Goal: Transaction & Acquisition: Download file/media

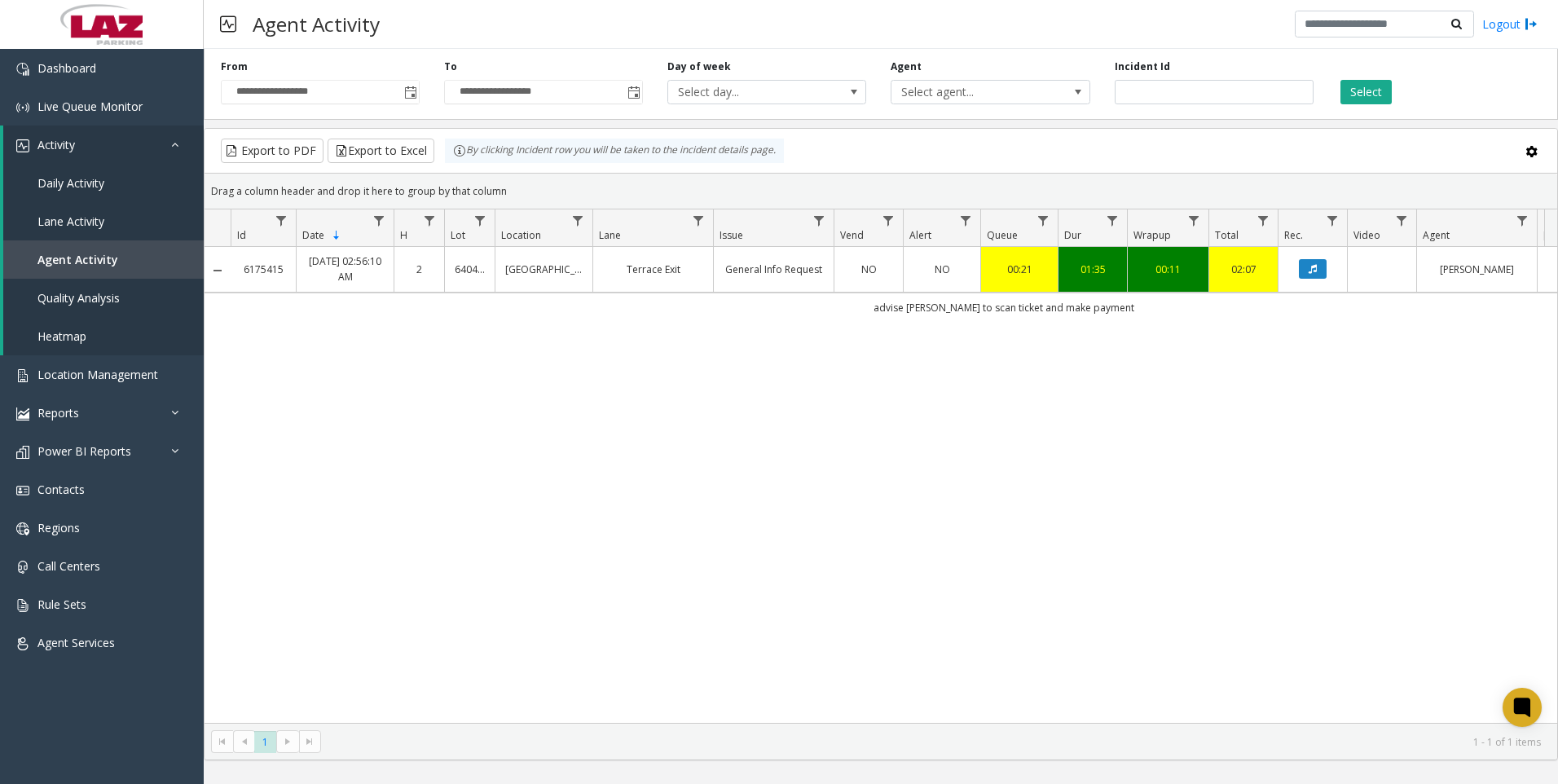
click at [635, 612] on div "6175415 [DATE] 02:56:10 AM 2 640455 [GEOGRAPHIC_DATA] Exit General Info Request…" at bounding box center [881, 484] width 1353 height 476
click at [1182, 85] on input "*******" at bounding box center [1214, 92] width 199 height 24
paste input "number"
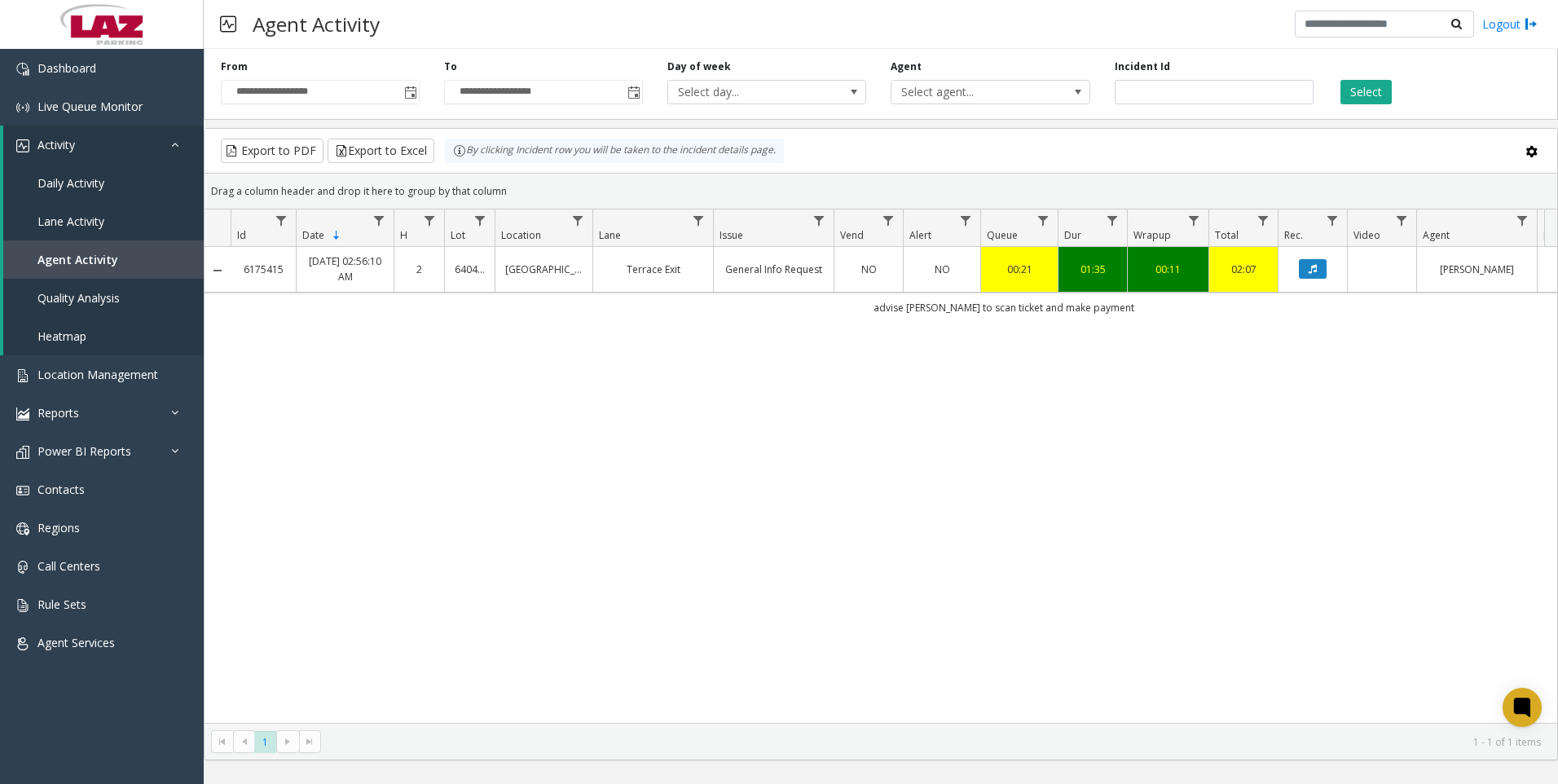
click at [1353, 78] on div "Select" at bounding box center [1438, 82] width 223 height 45
click at [1354, 89] on button "Select" at bounding box center [1366, 92] width 51 height 24
click at [1315, 276] on button "Data table" at bounding box center [1313, 269] width 27 height 20
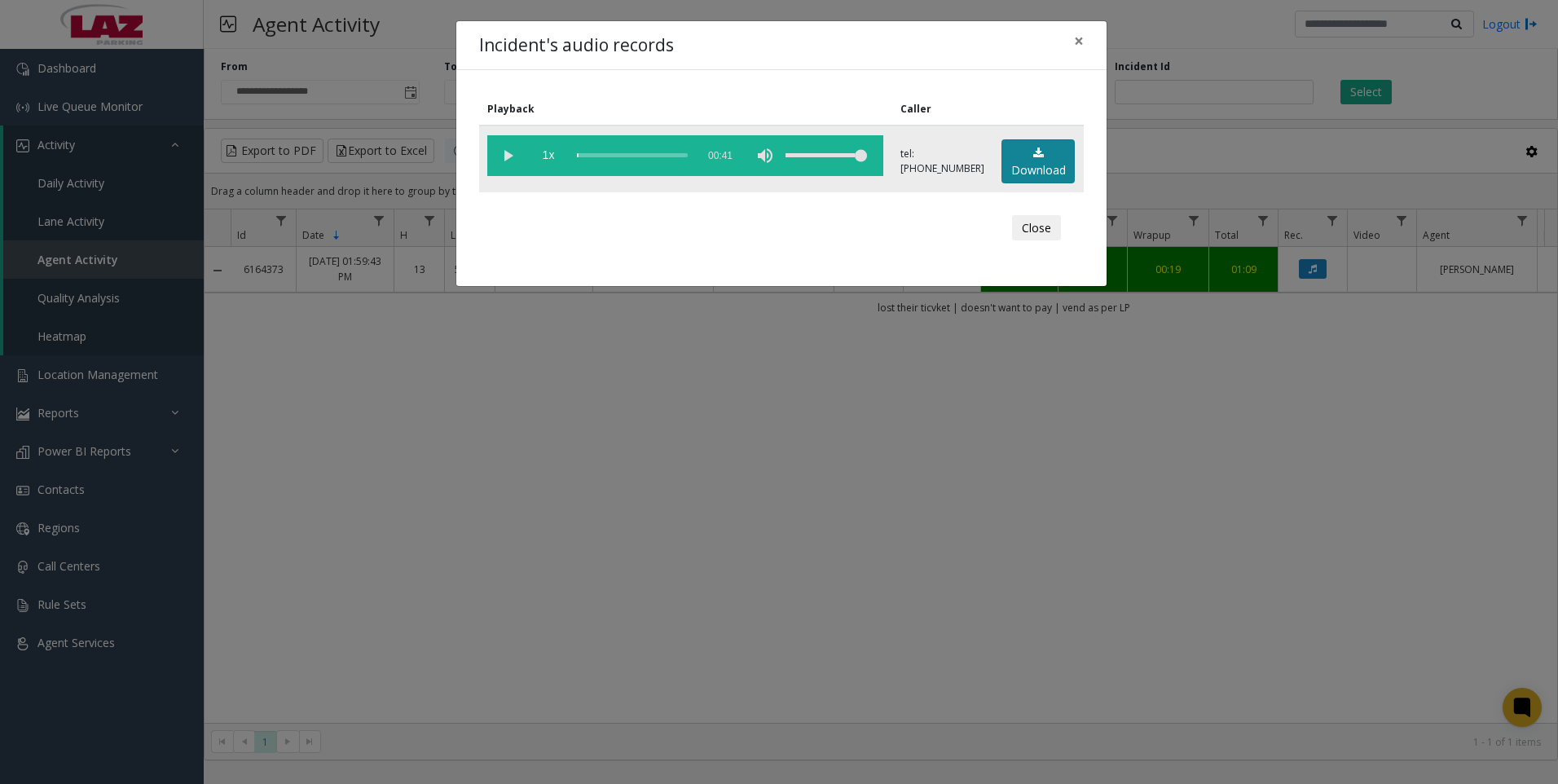
click at [1017, 170] on link "Download" at bounding box center [1038, 161] width 73 height 45
click at [1248, 634] on div "Incident's audio records × Playback Caller 1x 00:41 tel:[PHONE_NUMBER] Download…" at bounding box center [779, 392] width 1558 height 784
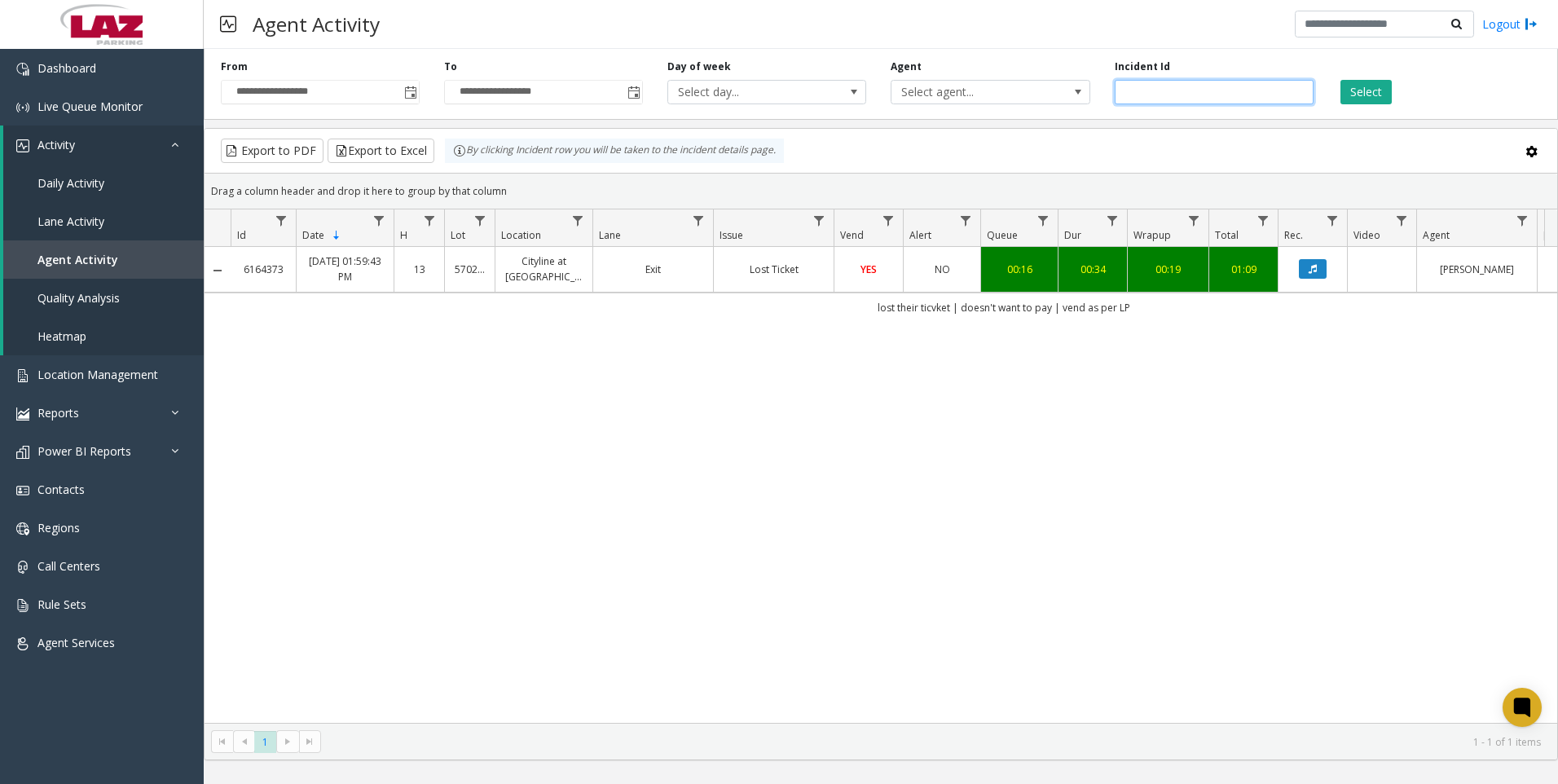
click at [1164, 97] on input "*******" at bounding box center [1214, 92] width 199 height 24
paste input "number"
click at [1384, 91] on button "Select" at bounding box center [1366, 92] width 51 height 24
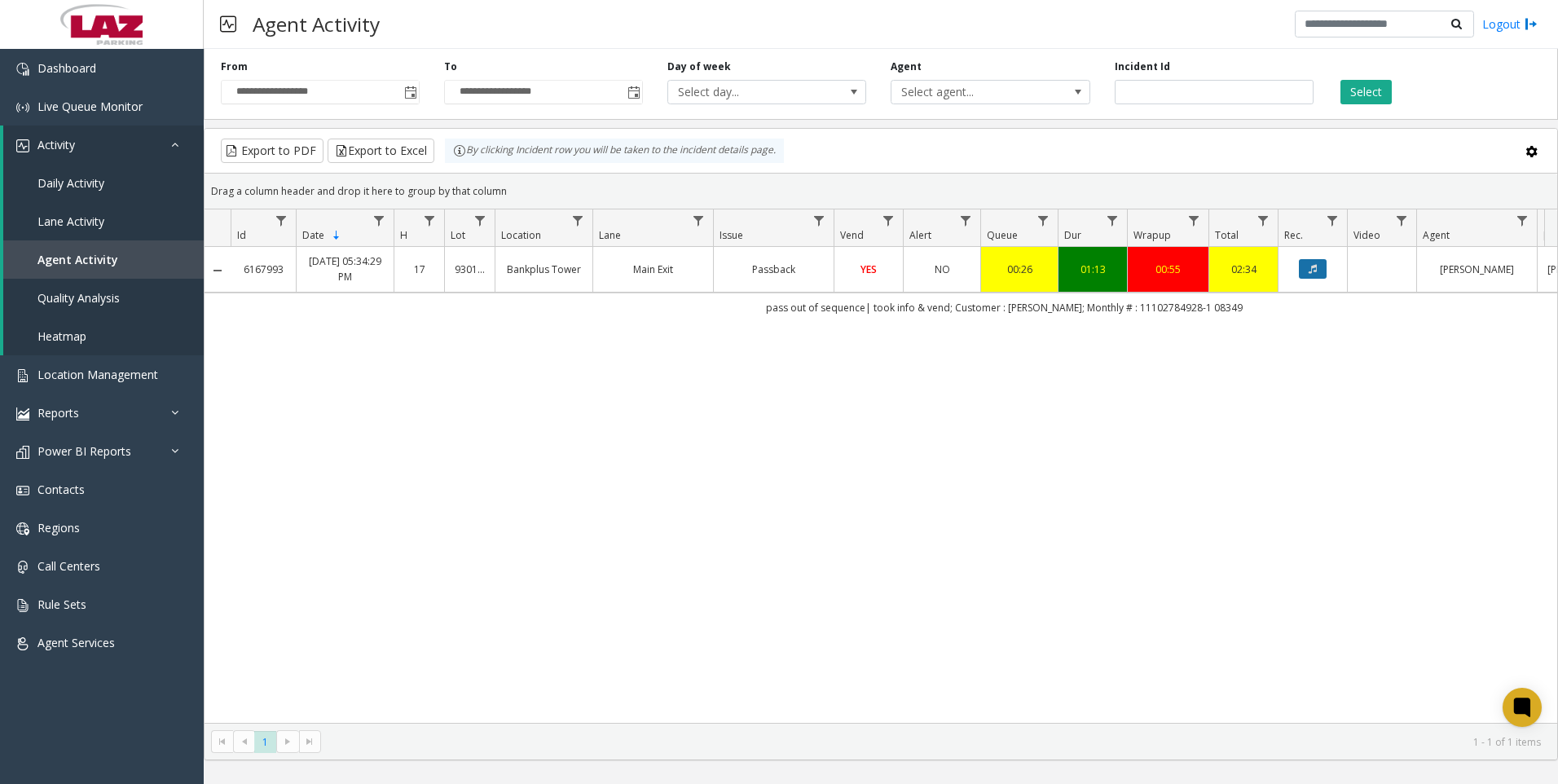
click at [1322, 273] on button "Data table" at bounding box center [1313, 269] width 27 height 20
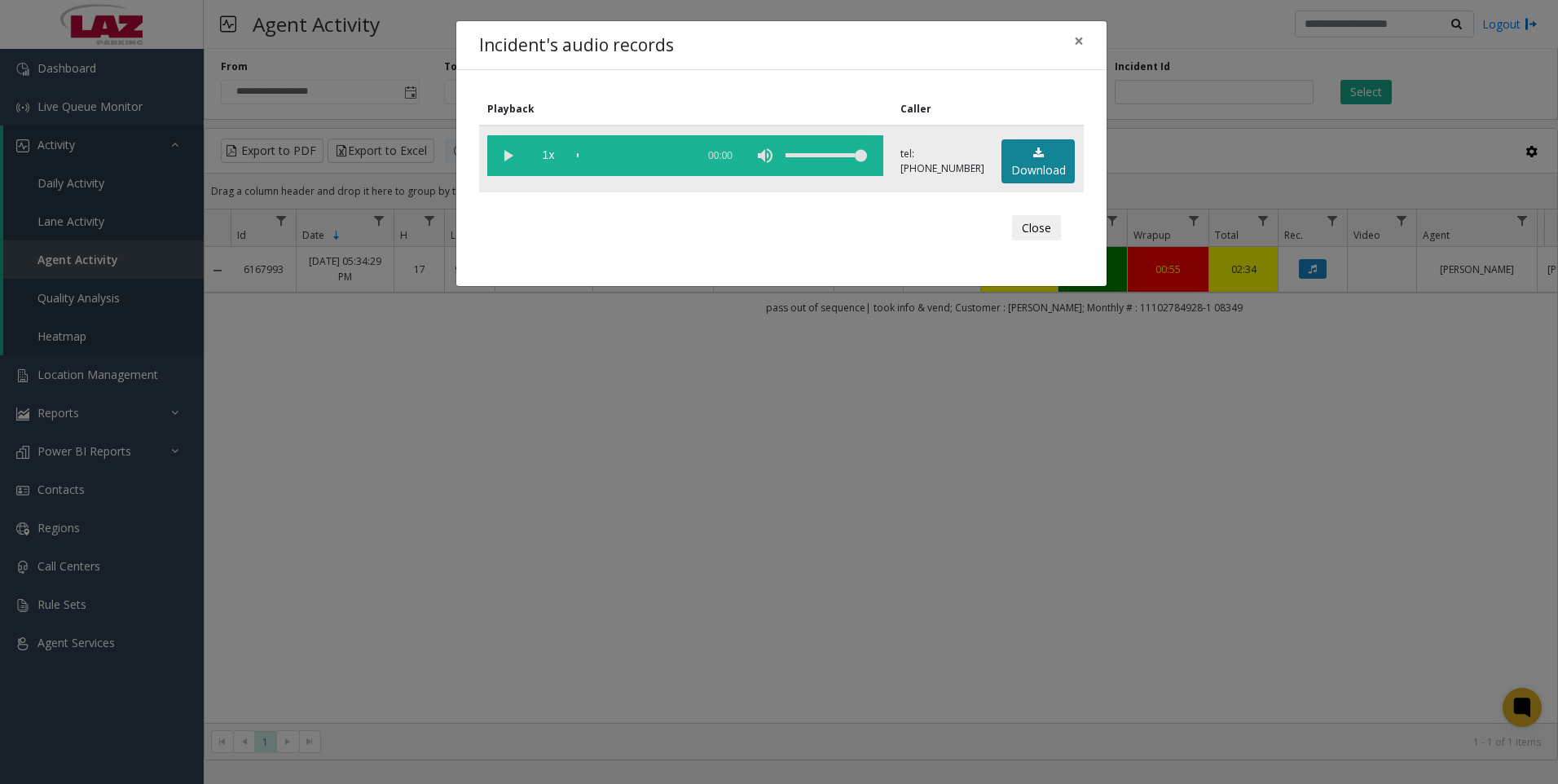
click at [1037, 161] on link "Download" at bounding box center [1038, 161] width 73 height 45
click at [676, 471] on div "Incident's audio records × Playback Caller 1x 04:33 tel:[PHONE_NUMBER] Download…" at bounding box center [779, 392] width 1558 height 784
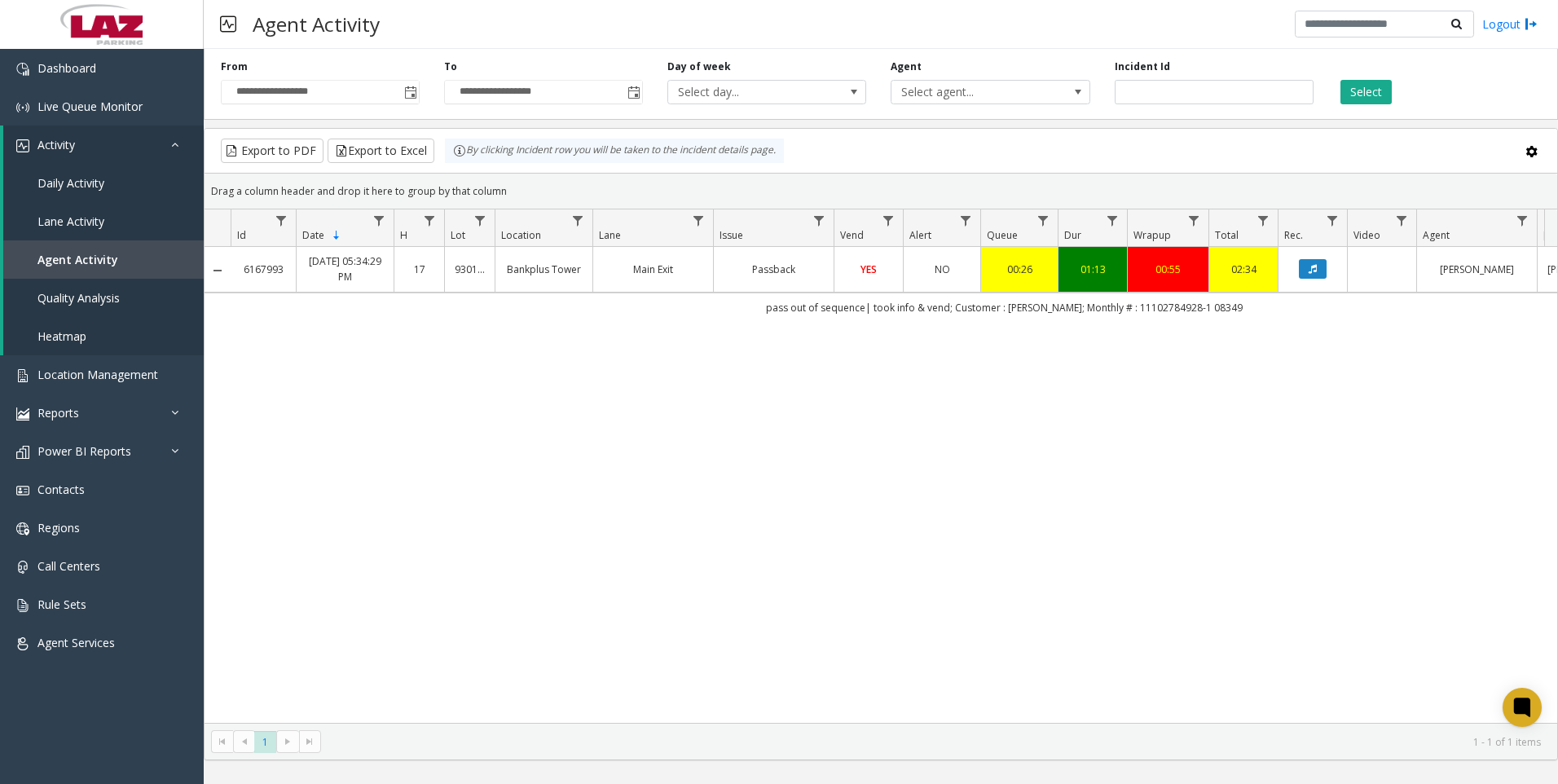
click at [1337, 528] on div "6167993 [DATE] 05:34:29 PM 17 930120 [GEOGRAPHIC_DATA] Exit Passback YES NO 00:…" at bounding box center [881, 484] width 1353 height 476
click at [1401, 532] on div "6167993 [DATE] 05:34:29 PM 17 930120 [GEOGRAPHIC_DATA] Exit Passback YES NO 00:…" at bounding box center [881, 484] width 1353 height 476
click at [1153, 91] on input "*******" at bounding box center [1214, 92] width 199 height 24
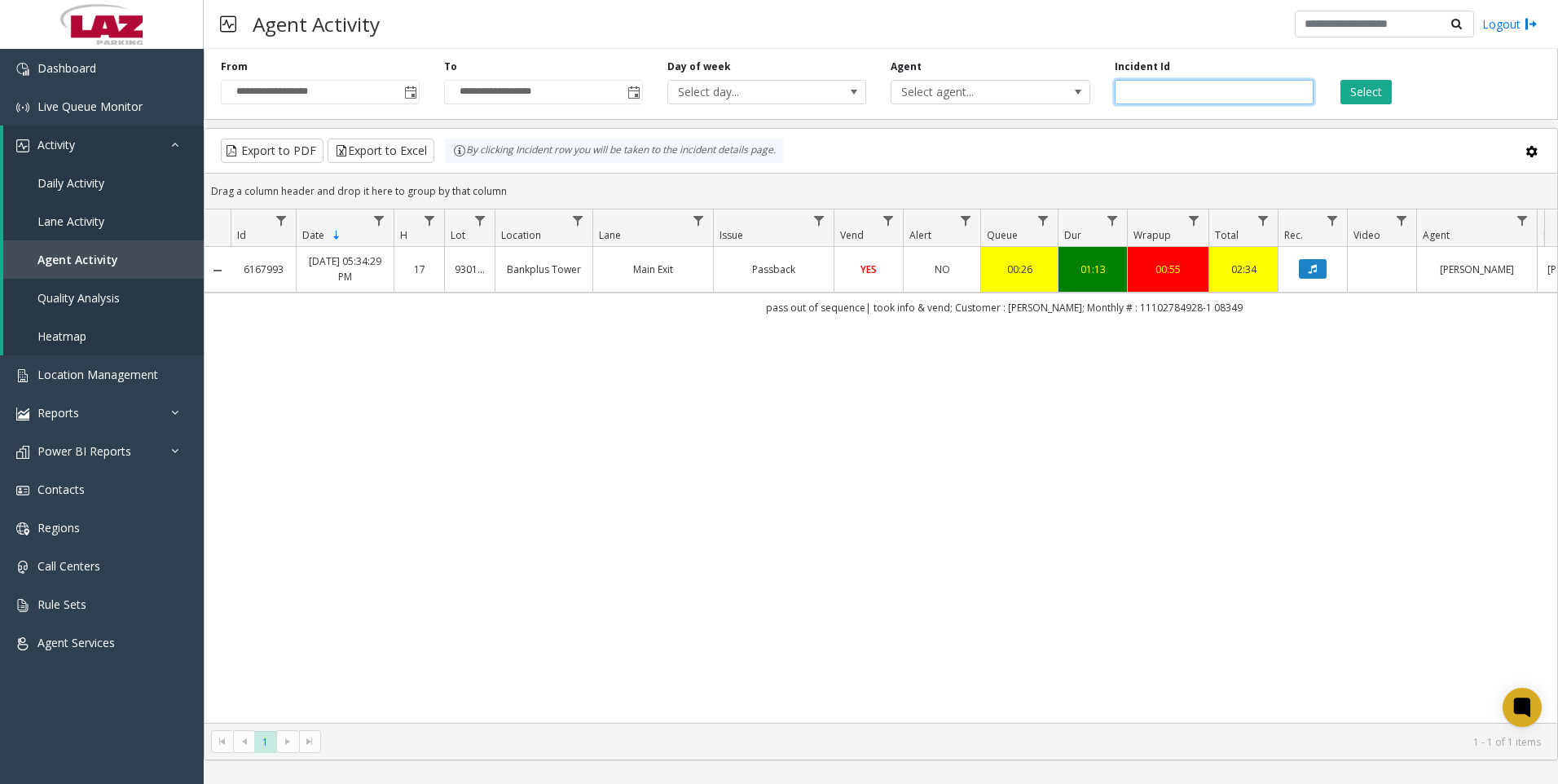
paste input "number"
click at [1382, 99] on button "Select" at bounding box center [1366, 92] width 51 height 24
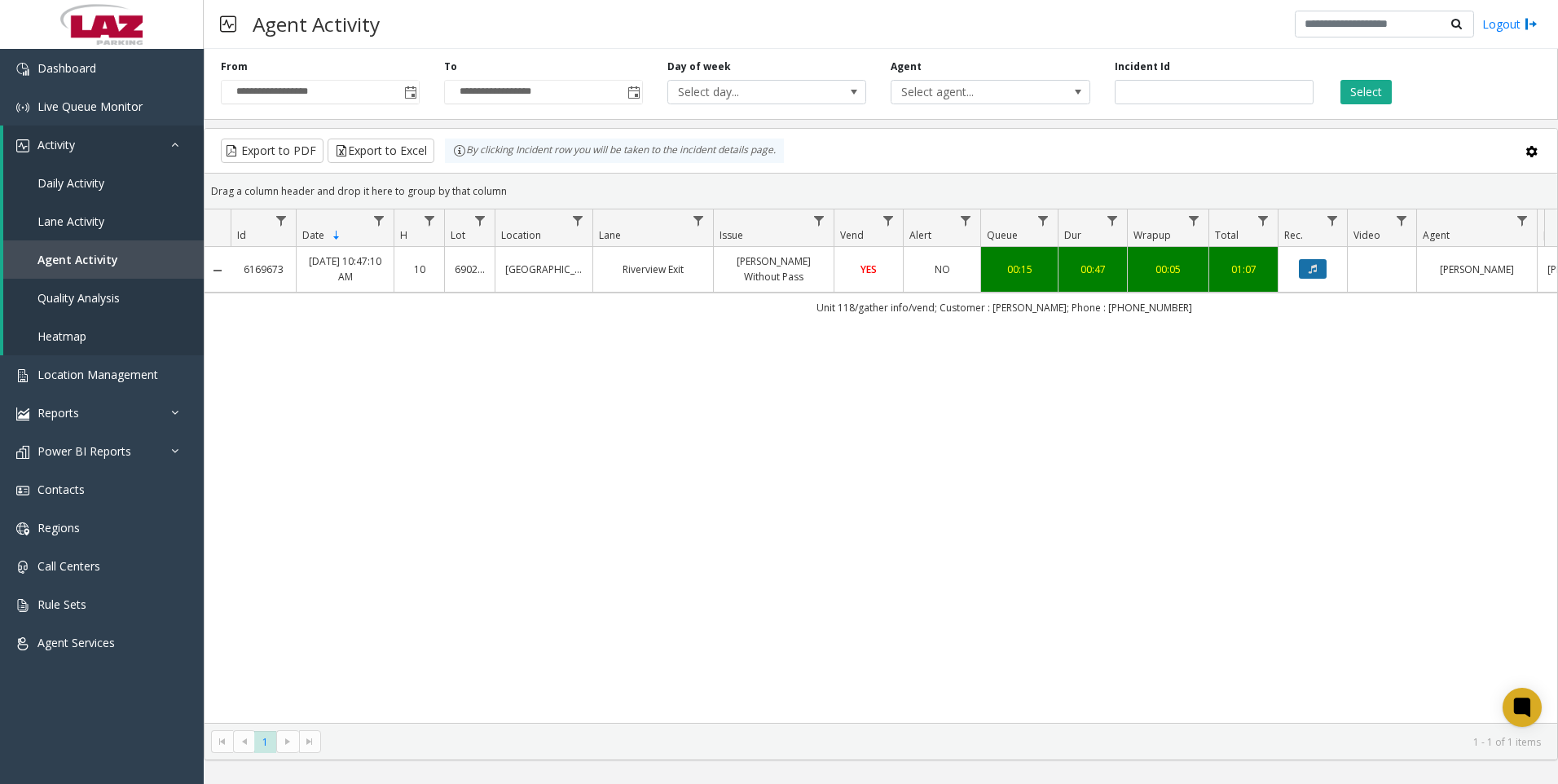
click at [1315, 260] on button "Data table" at bounding box center [1313, 269] width 27 height 20
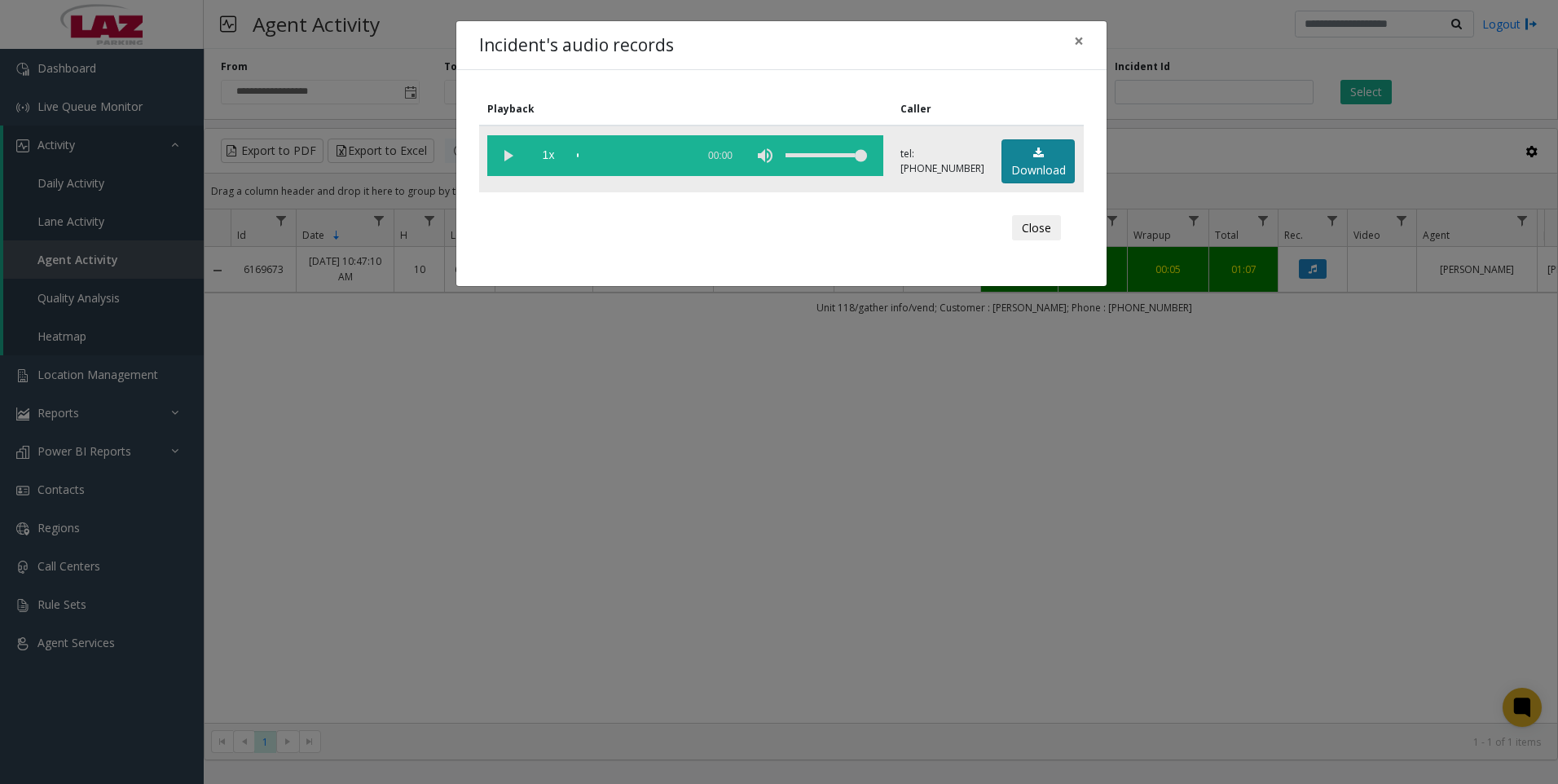
click at [1007, 168] on link "Download" at bounding box center [1038, 161] width 73 height 45
click at [474, 482] on div "Incident's audio records × Playback Caller 1x 00:50 tel:[PHONE_NUMBER] Download…" at bounding box center [779, 392] width 1558 height 784
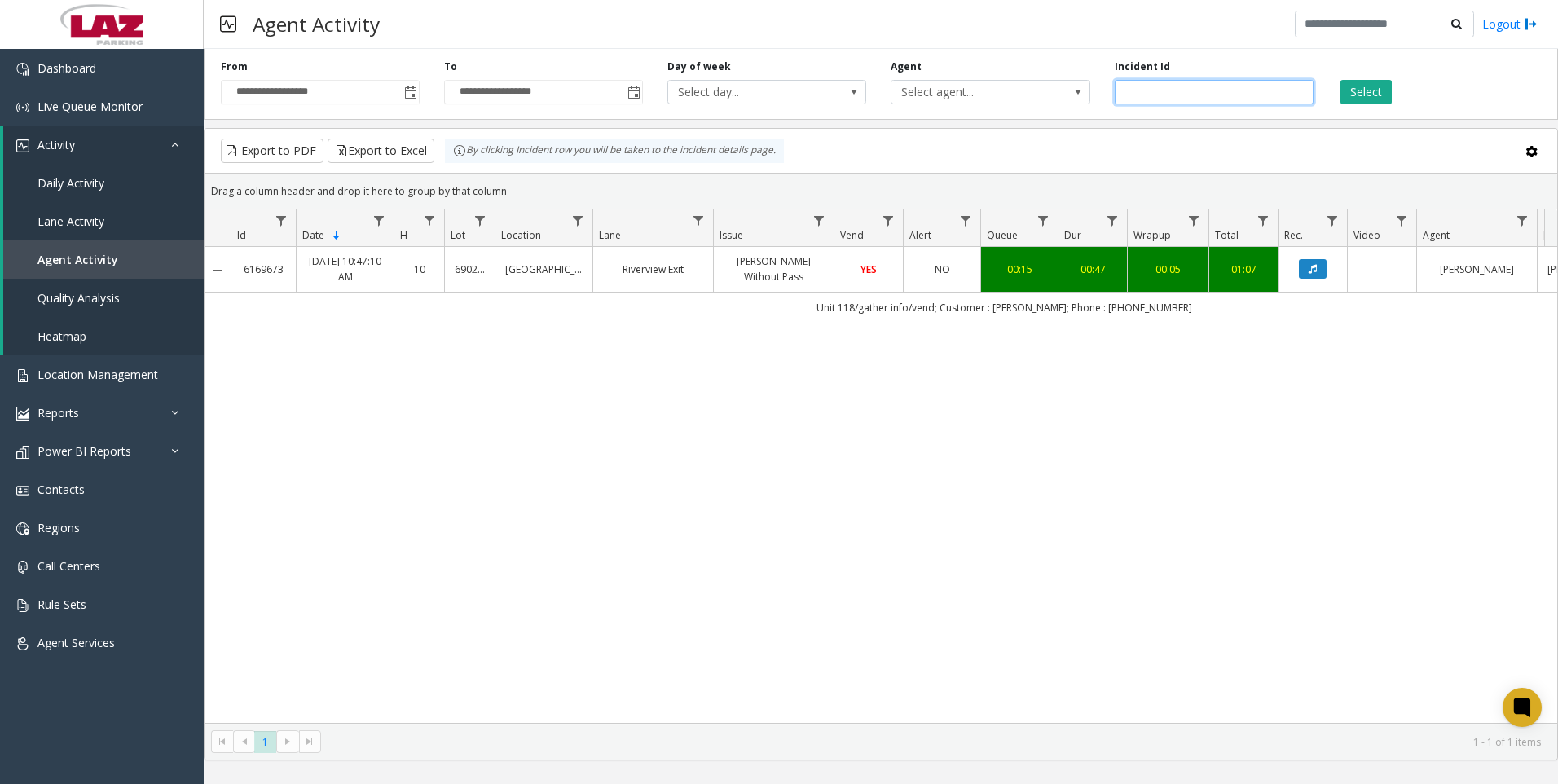
click at [1208, 89] on input "*******" at bounding box center [1214, 92] width 199 height 24
paste input "number"
click at [1360, 93] on button "Select" at bounding box center [1366, 92] width 51 height 24
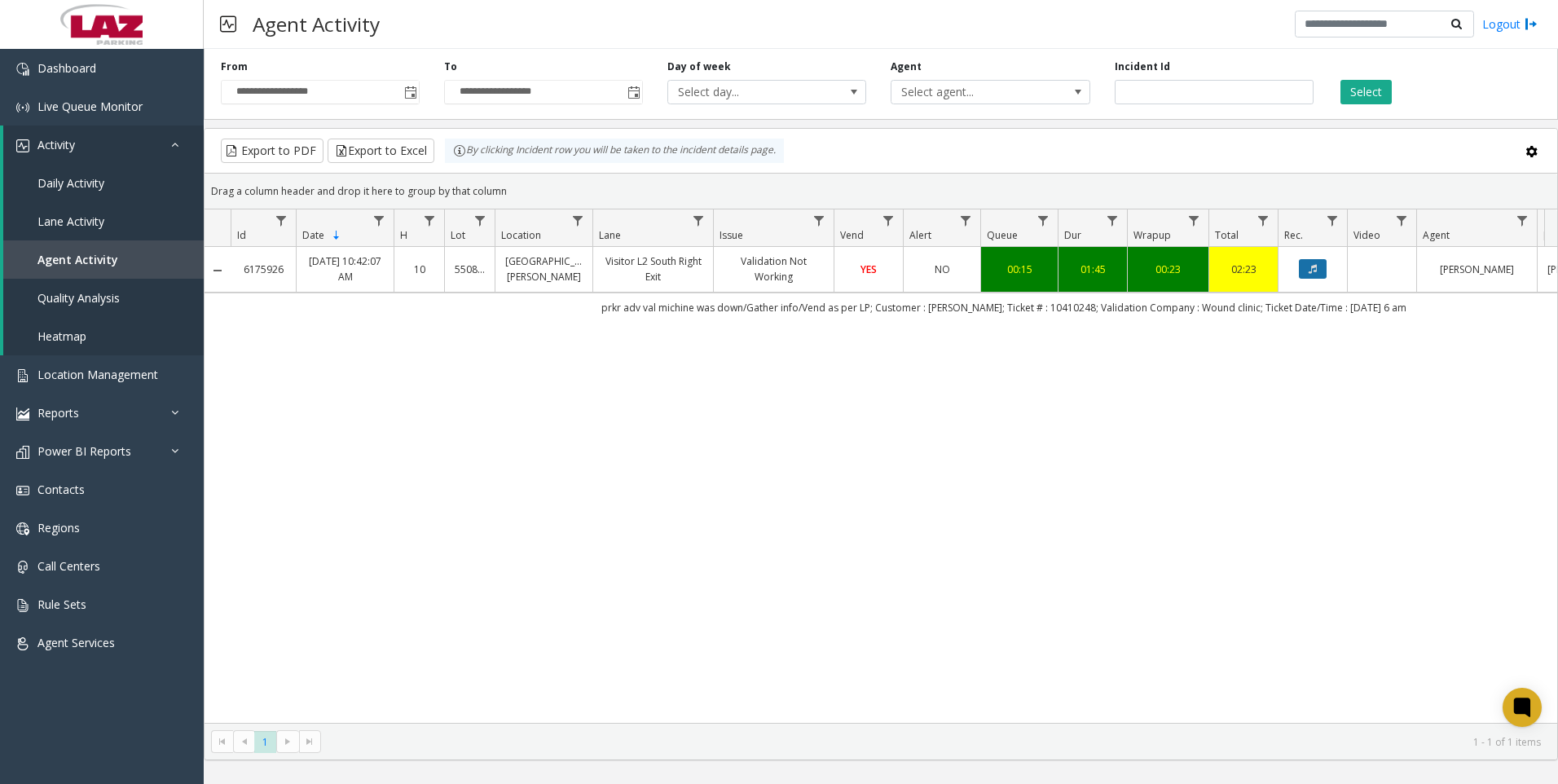
click at [1316, 268] on icon "Data table" at bounding box center [1313, 269] width 8 height 10
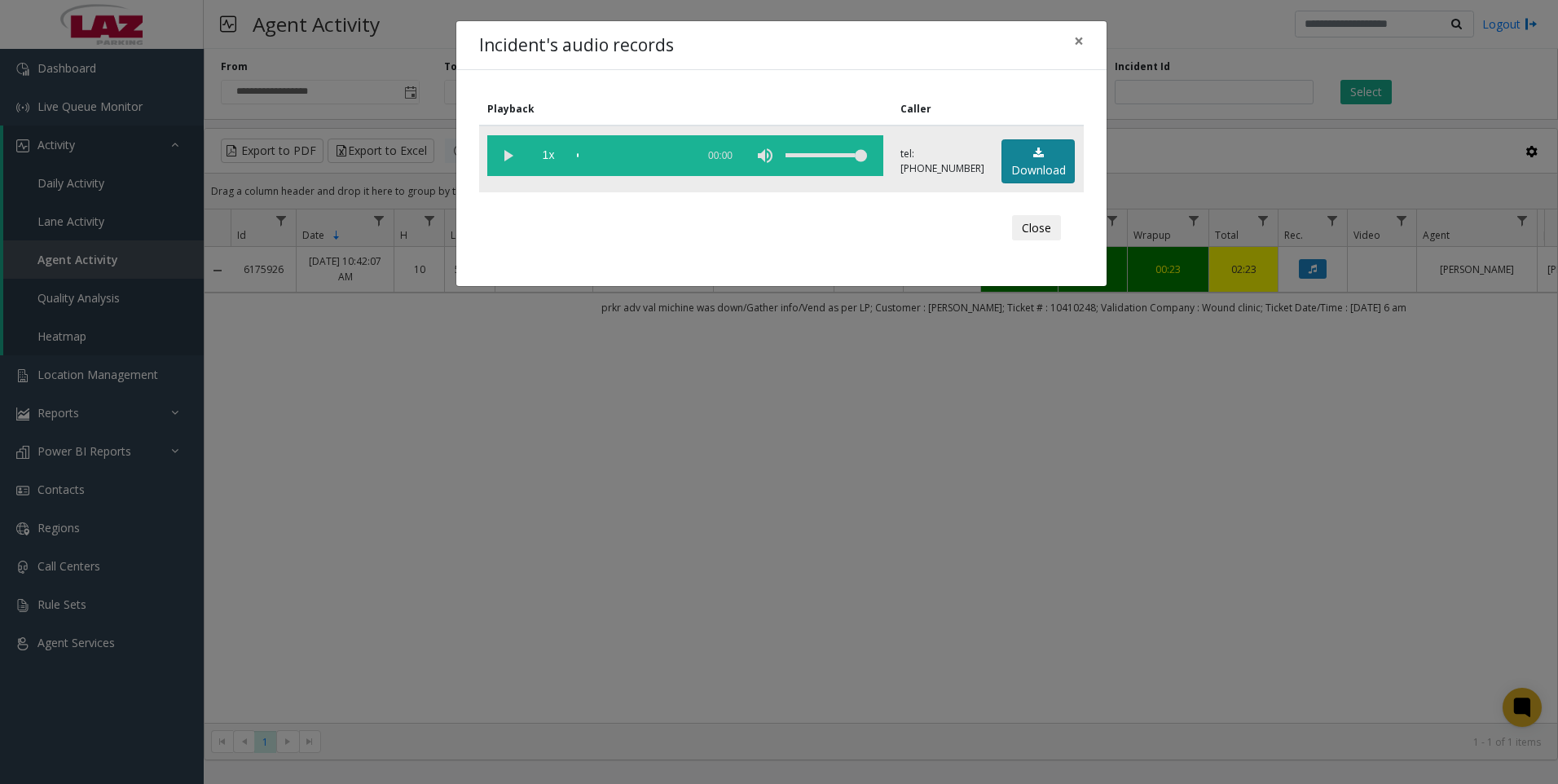
click at [1023, 155] on link "Download" at bounding box center [1038, 161] width 73 height 45
click at [1339, 496] on div "Incident's audio records × Playback Caller 1x 01:54 tel:[PHONE_NUMBER] Download…" at bounding box center [779, 392] width 1558 height 784
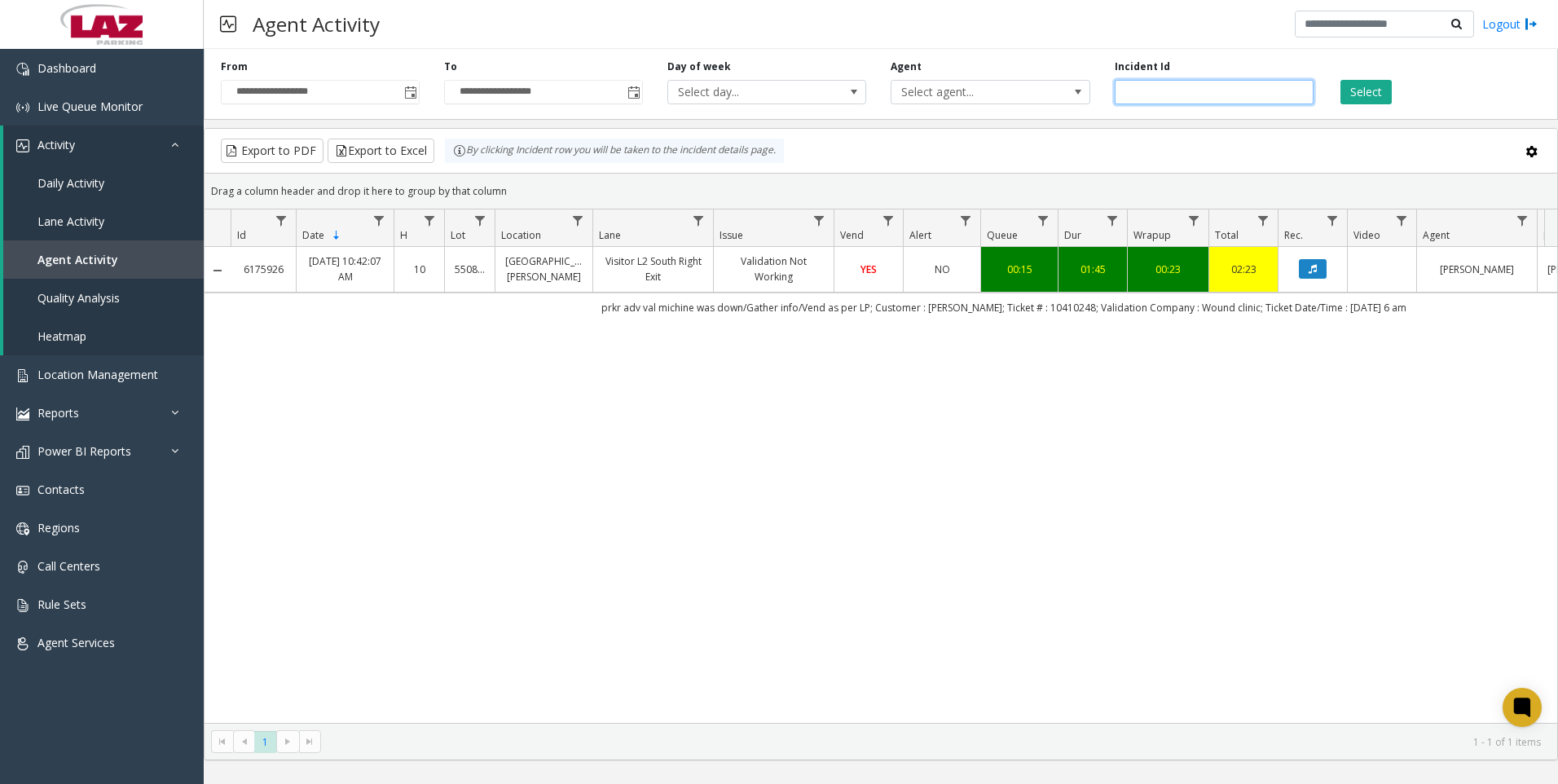
click at [1192, 87] on input "*******" at bounding box center [1214, 92] width 199 height 24
paste input "number"
click at [1363, 105] on div "**********" at bounding box center [880, 80] width 1354 height 77
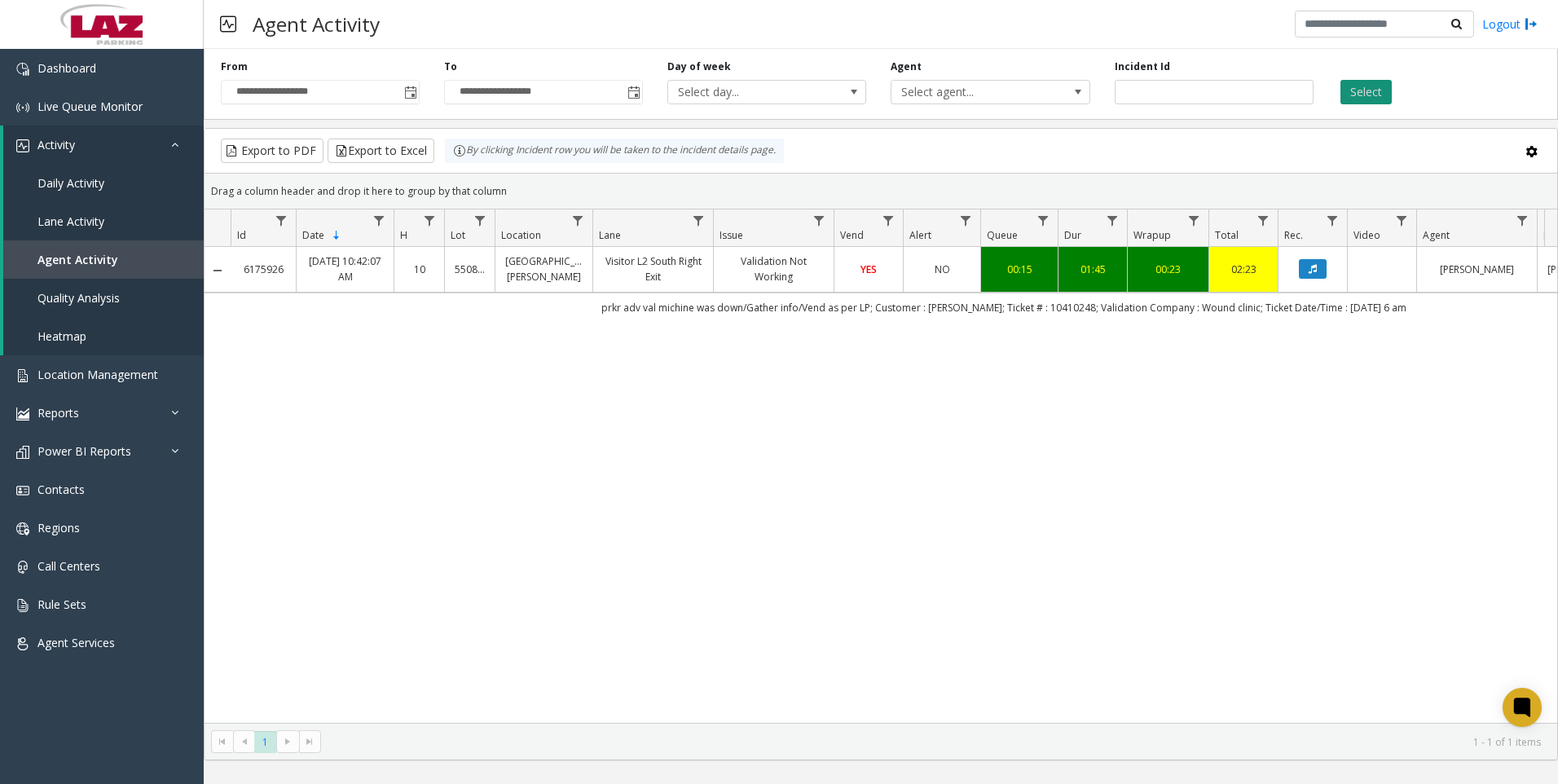
click at [1363, 103] on button "Select" at bounding box center [1366, 92] width 51 height 24
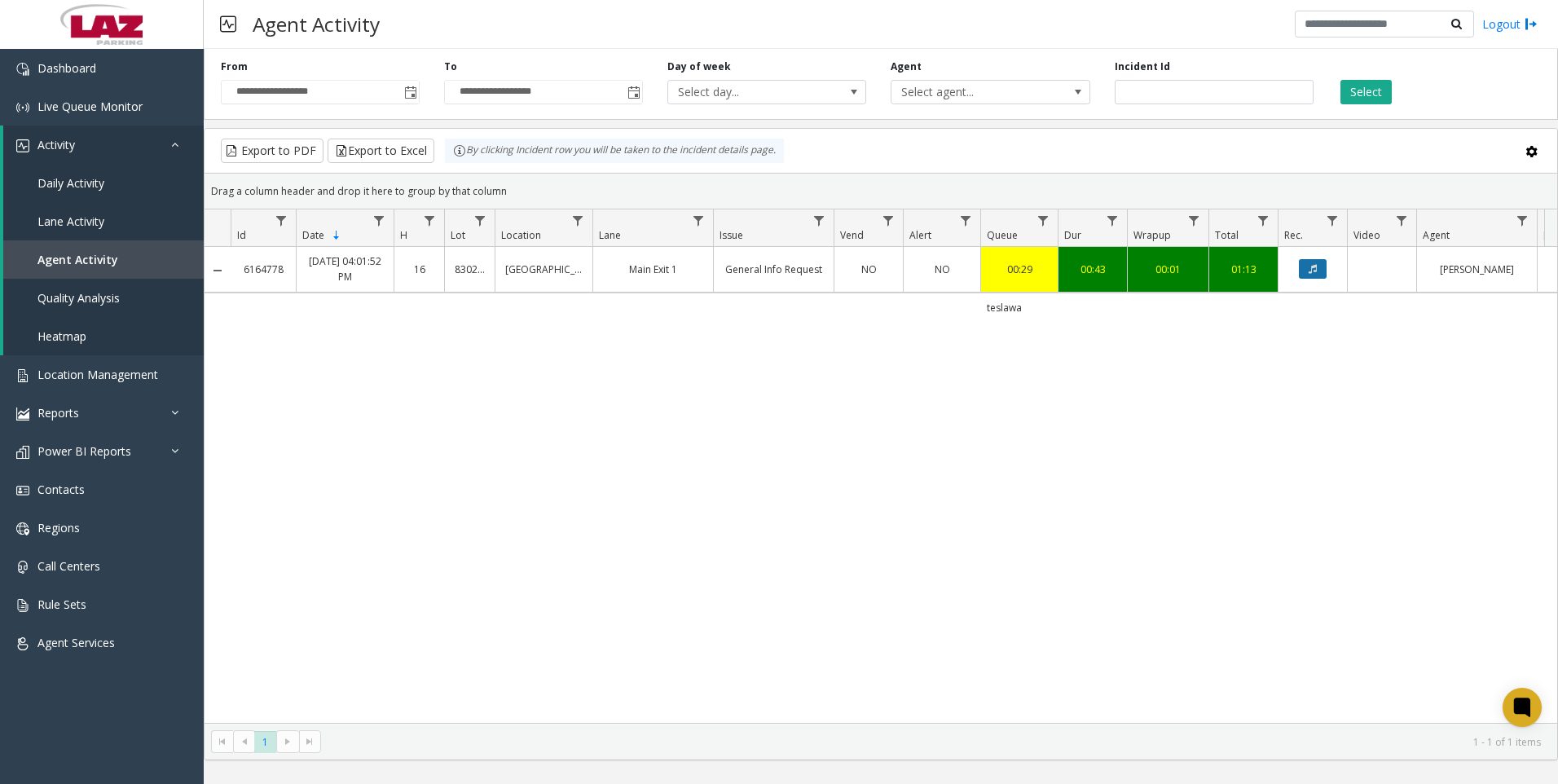
click at [1321, 265] on button "Data table" at bounding box center [1313, 269] width 27 height 20
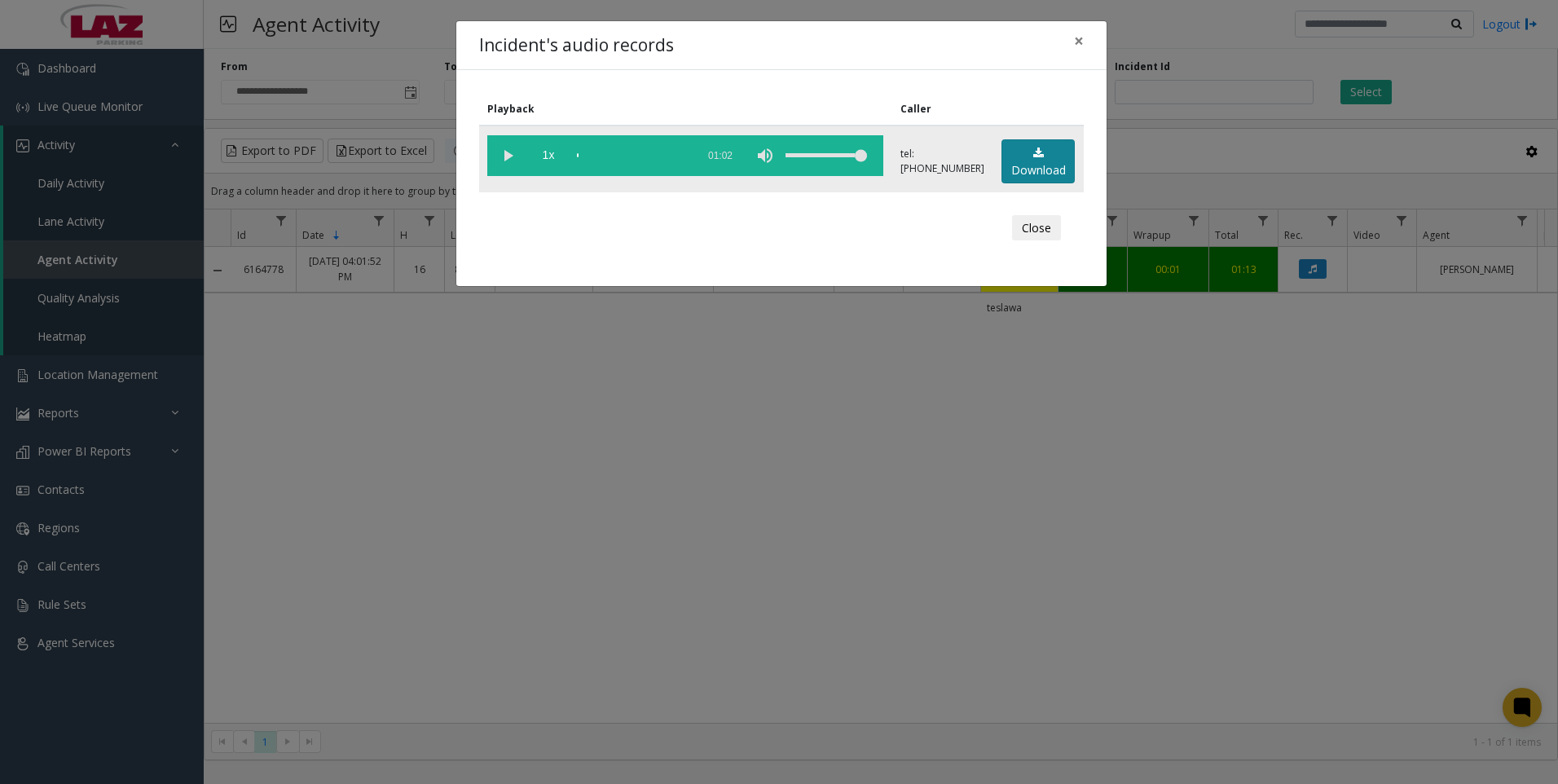
click at [1022, 150] on link "Download" at bounding box center [1038, 161] width 73 height 45
click at [1380, 603] on div "Incident's audio records × Playback Caller 1x 01:02 tel:[PHONE_NUMBER] Download…" at bounding box center [779, 392] width 1558 height 784
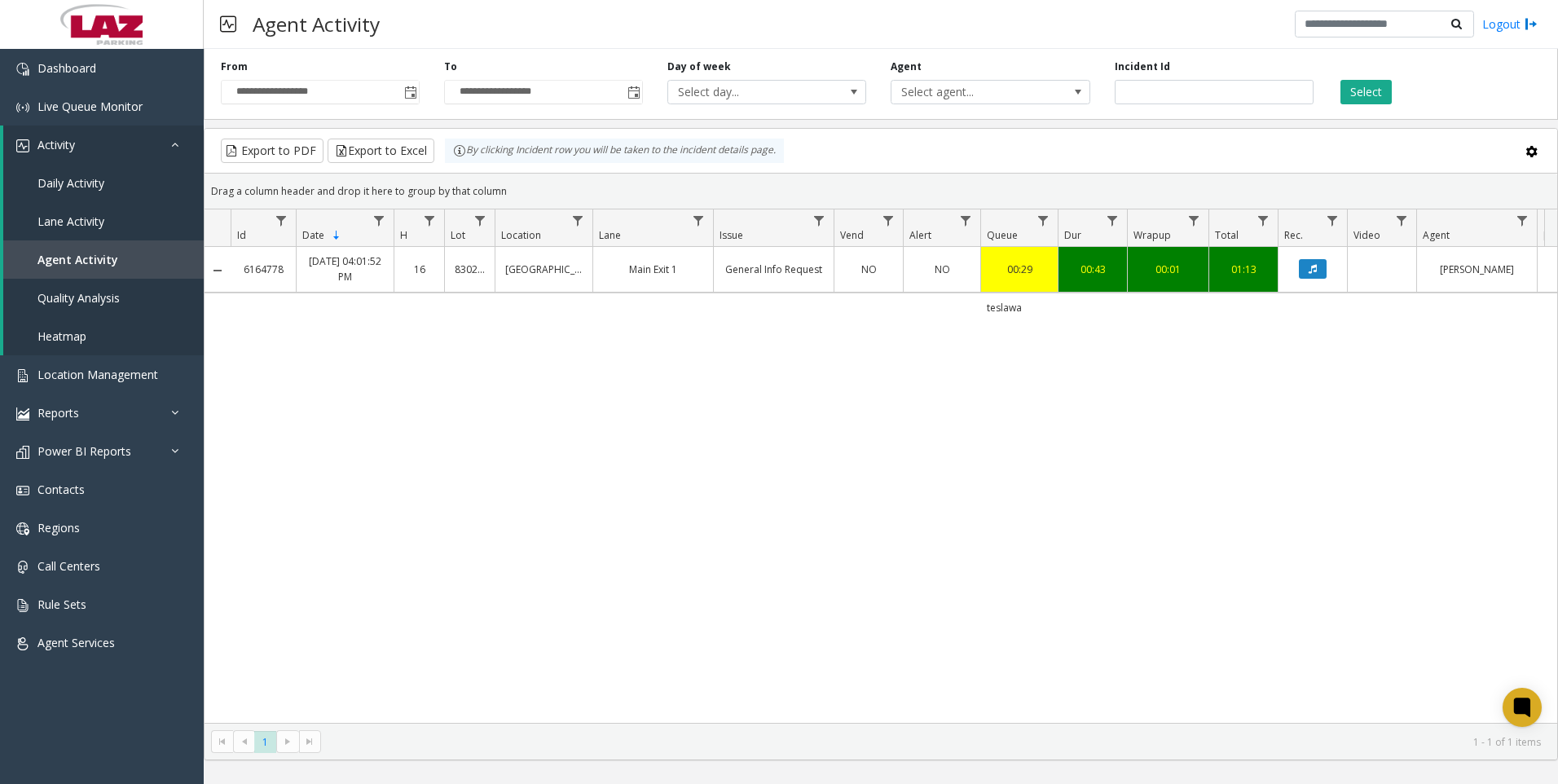
click at [1353, 430] on div "6164778 [DATE] 04:01:52 PM 16 [GEOGRAPHIC_DATA] Exit 1 General Info Request NO …" at bounding box center [881, 484] width 1353 height 476
click at [1325, 439] on div "6164778 [DATE] 04:01:52 PM 16 [GEOGRAPHIC_DATA] Exit 1 General Info Request NO …" at bounding box center [881, 484] width 1353 height 476
click at [1168, 88] on input "*******" at bounding box center [1214, 92] width 199 height 24
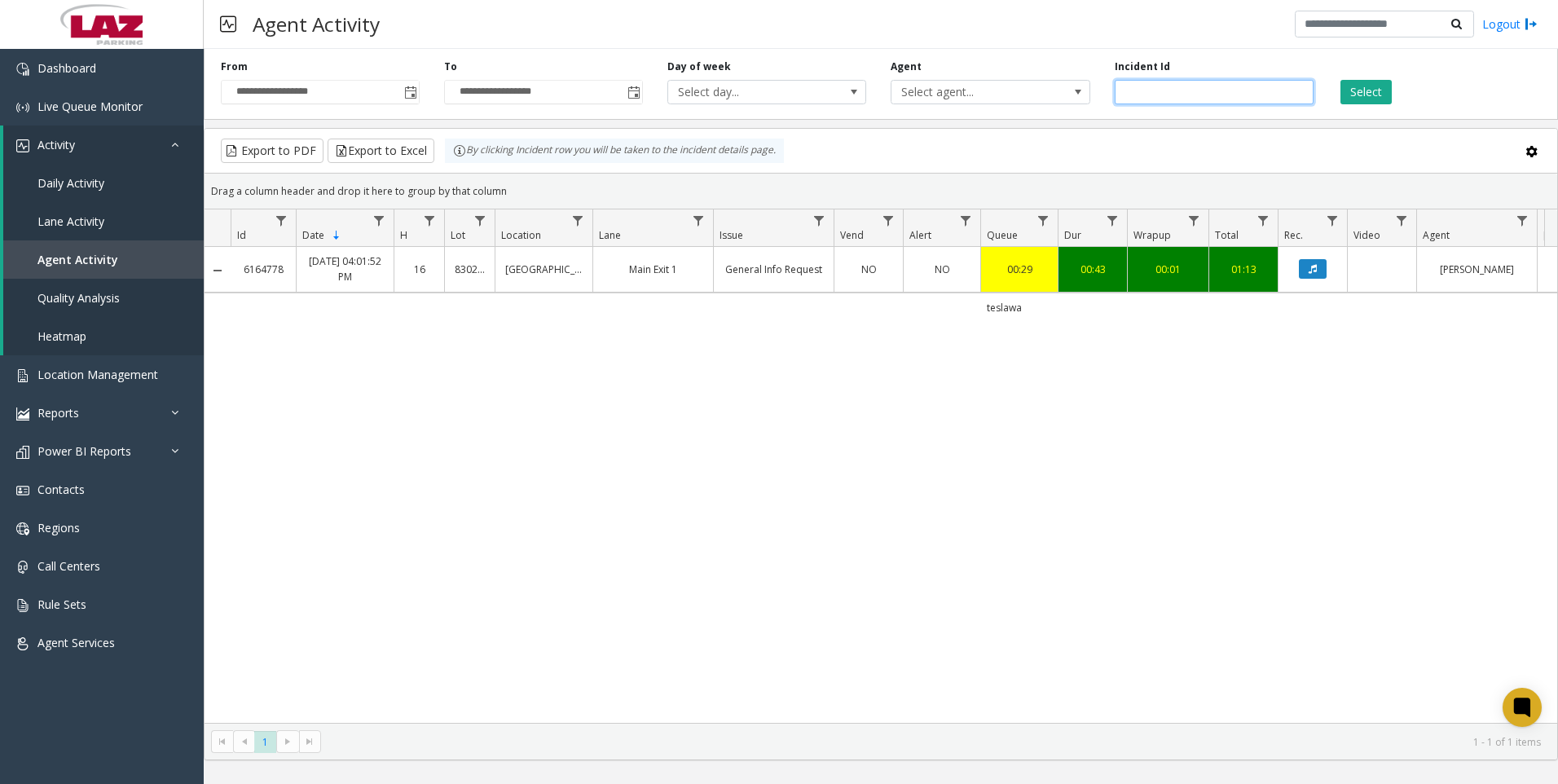
paste input "number"
click at [1344, 93] on button "Select" at bounding box center [1366, 92] width 51 height 24
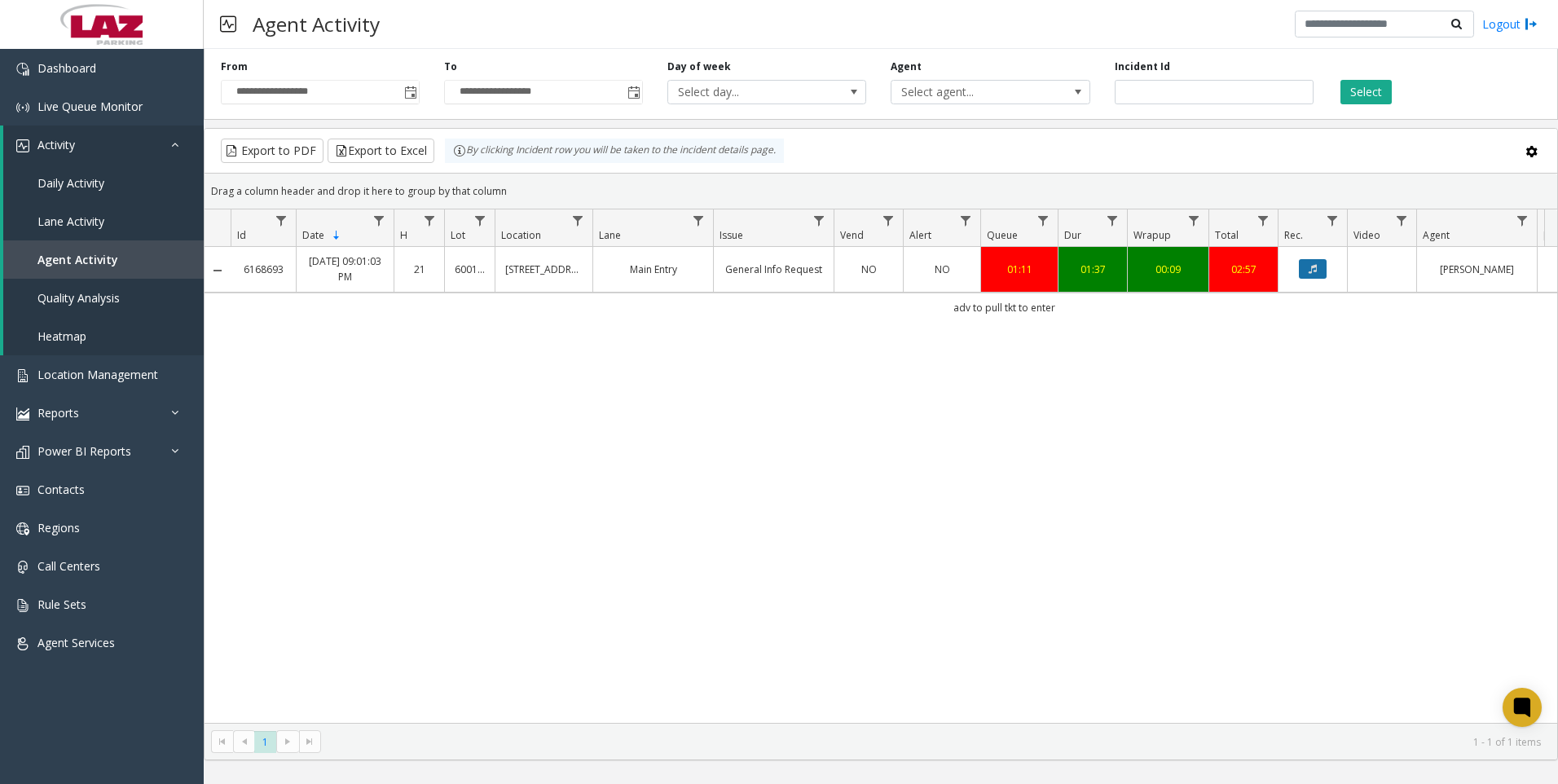
click at [1310, 272] on icon "Data table" at bounding box center [1313, 269] width 8 height 10
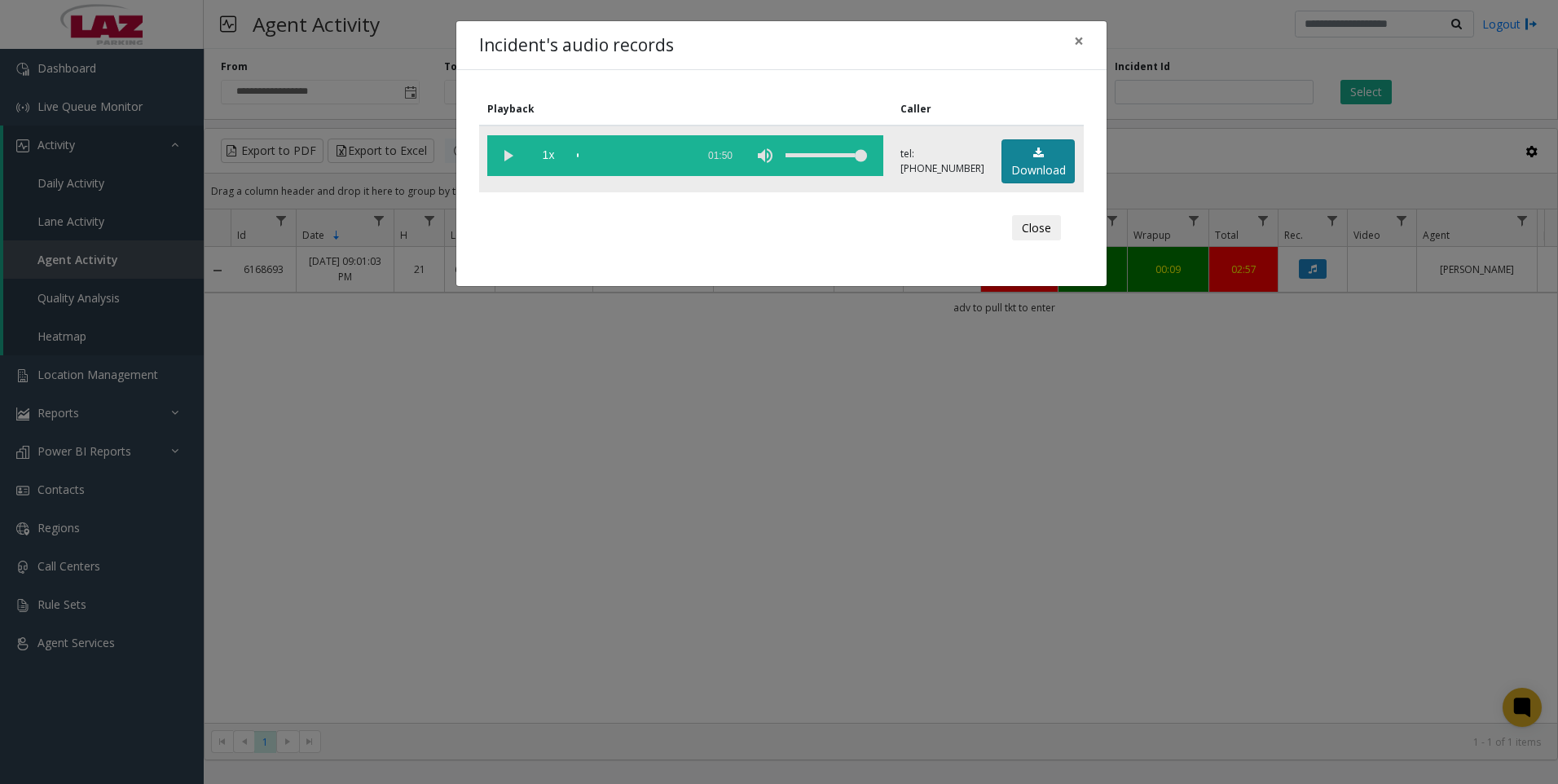
click at [1002, 167] on link "Download" at bounding box center [1038, 161] width 73 height 45
click at [1327, 575] on div "Incident's audio records × Playback Caller 1x 01:50 tel:[PHONE_NUMBER] Download…" at bounding box center [779, 392] width 1558 height 784
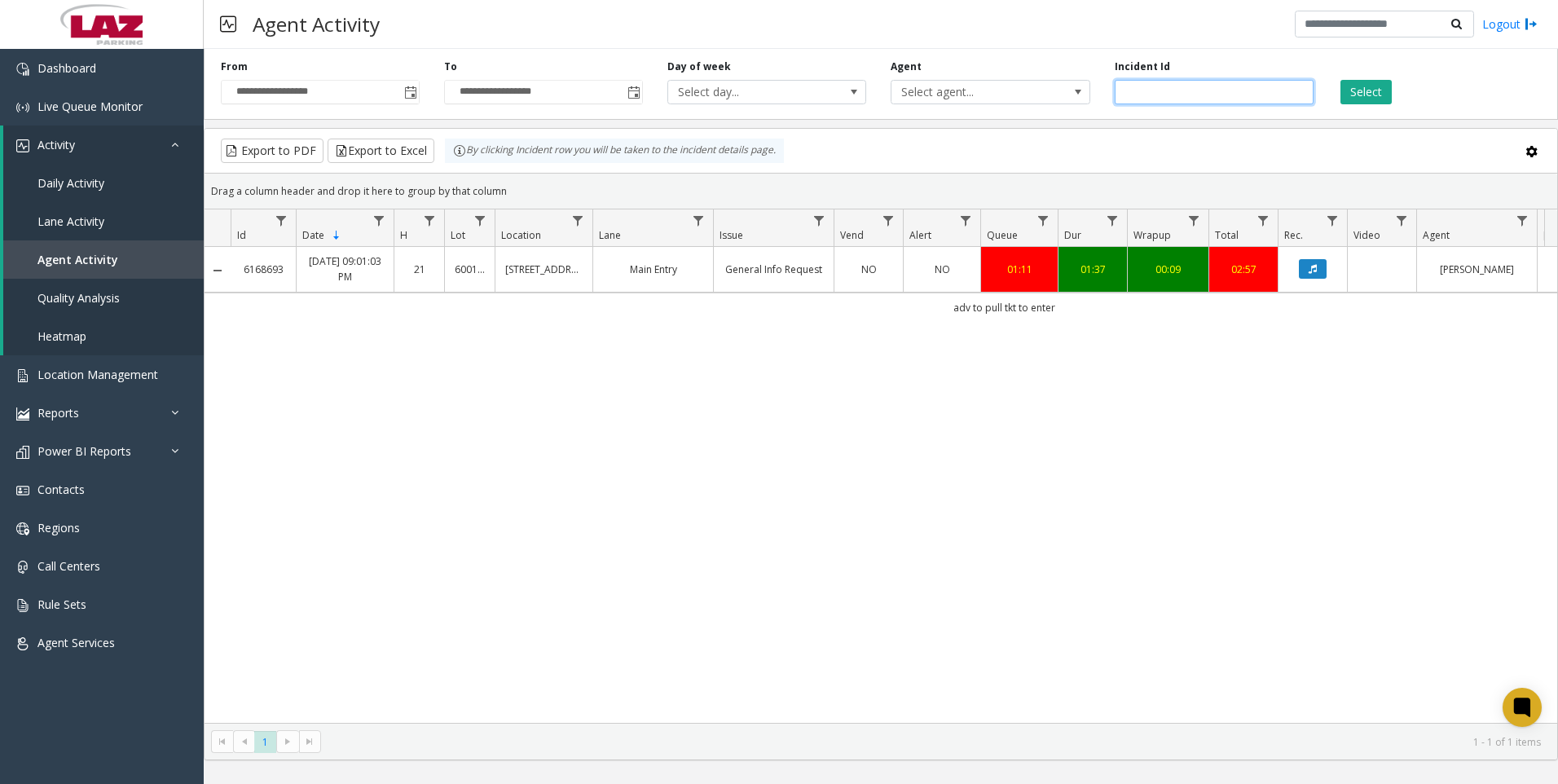
click at [1194, 97] on input "*******" at bounding box center [1214, 92] width 199 height 24
paste input "number"
click at [1382, 86] on button "Select" at bounding box center [1366, 92] width 51 height 24
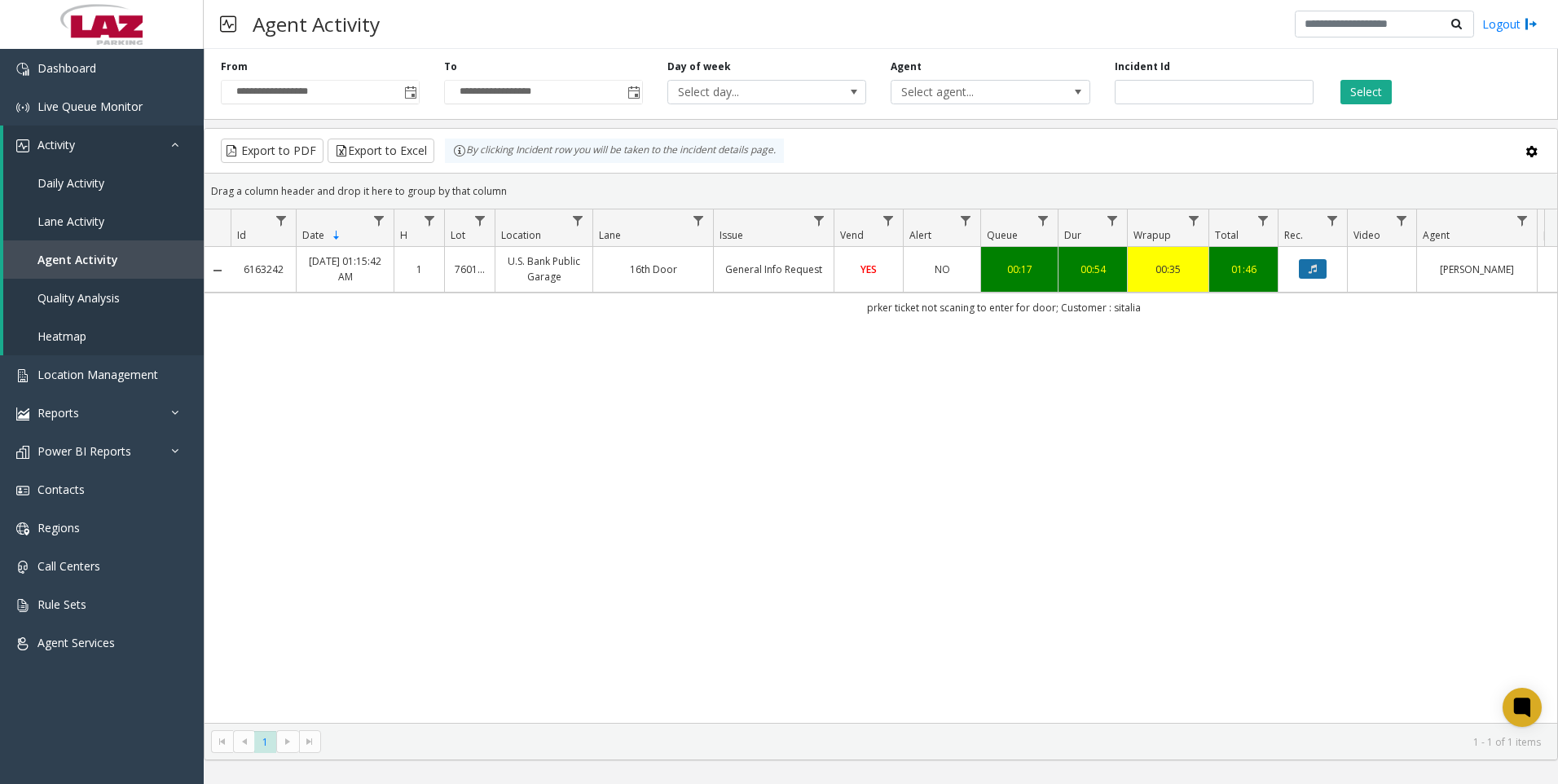
click at [1309, 272] on icon "Data table" at bounding box center [1313, 269] width 8 height 10
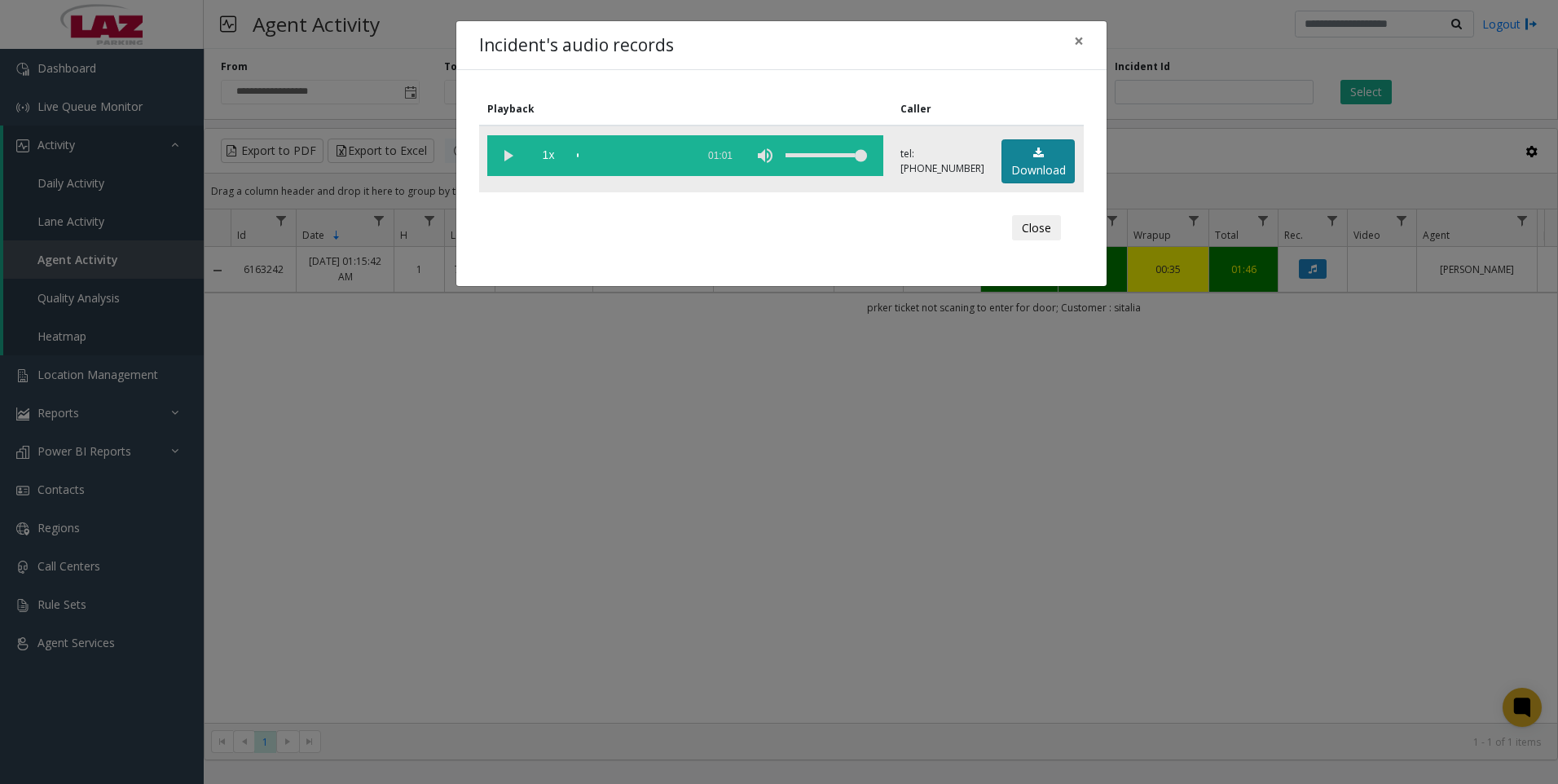
click at [1023, 171] on link "Download" at bounding box center [1038, 161] width 73 height 45
click at [1311, 644] on div "Incident's audio records × Playback Caller 1x 01:01 tel:[PHONE_NUMBER] Download…" at bounding box center [779, 392] width 1558 height 784
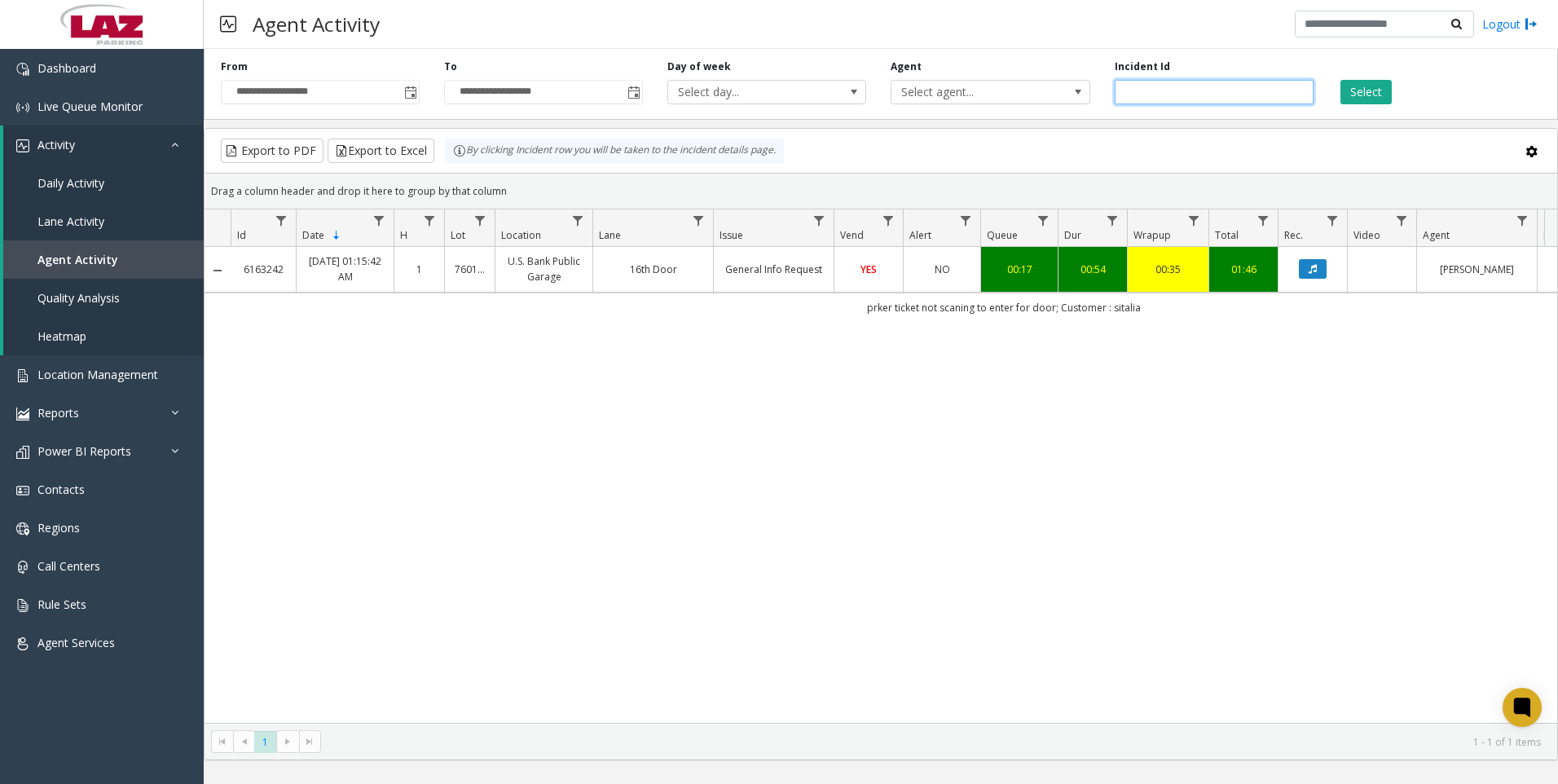
click at [1211, 100] on input "*******" at bounding box center [1214, 92] width 199 height 24
paste input "number"
click at [1368, 78] on div "Select" at bounding box center [1438, 82] width 223 height 45
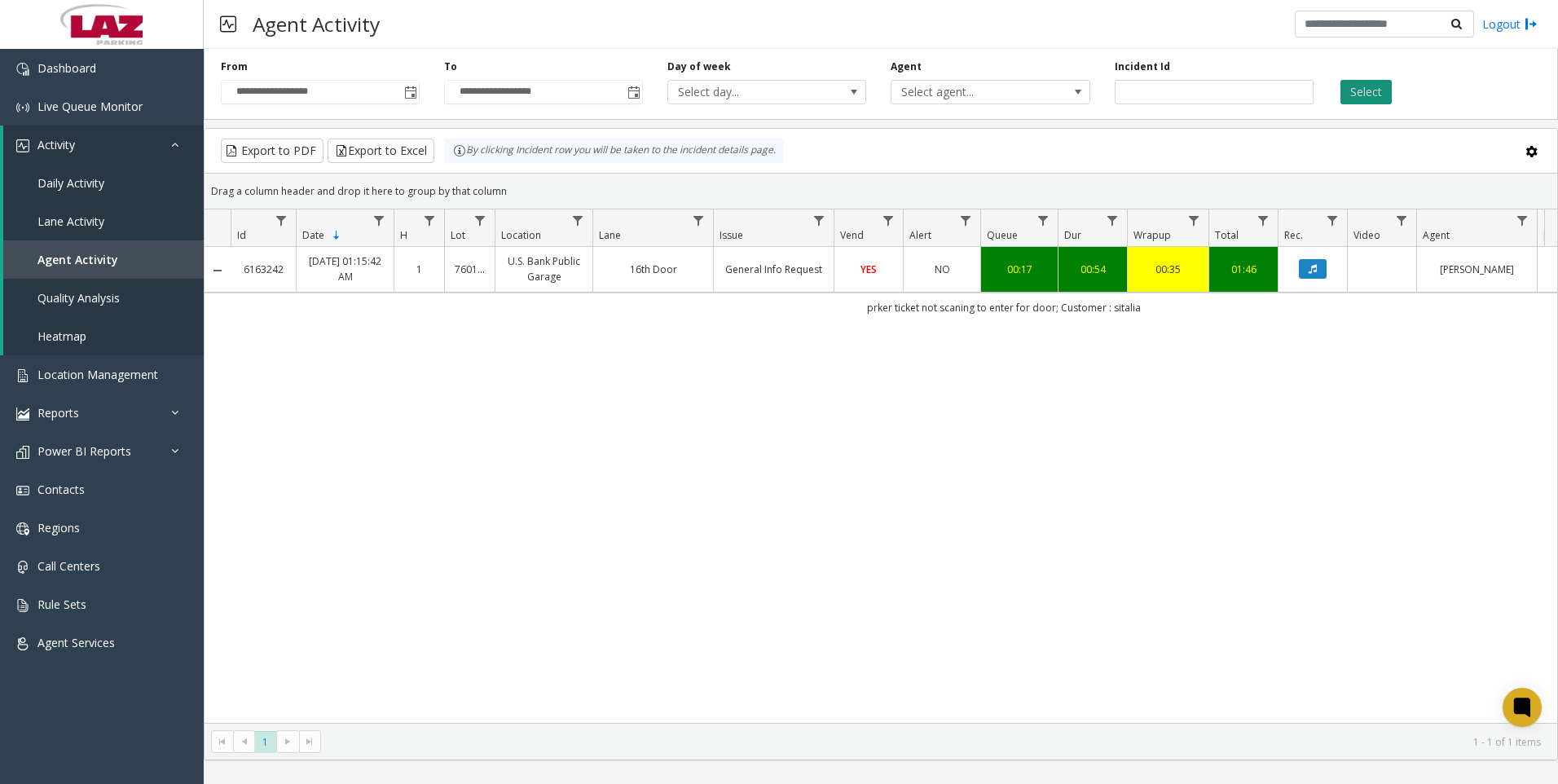
click at [1369, 88] on button "Select" at bounding box center [1366, 92] width 51 height 24
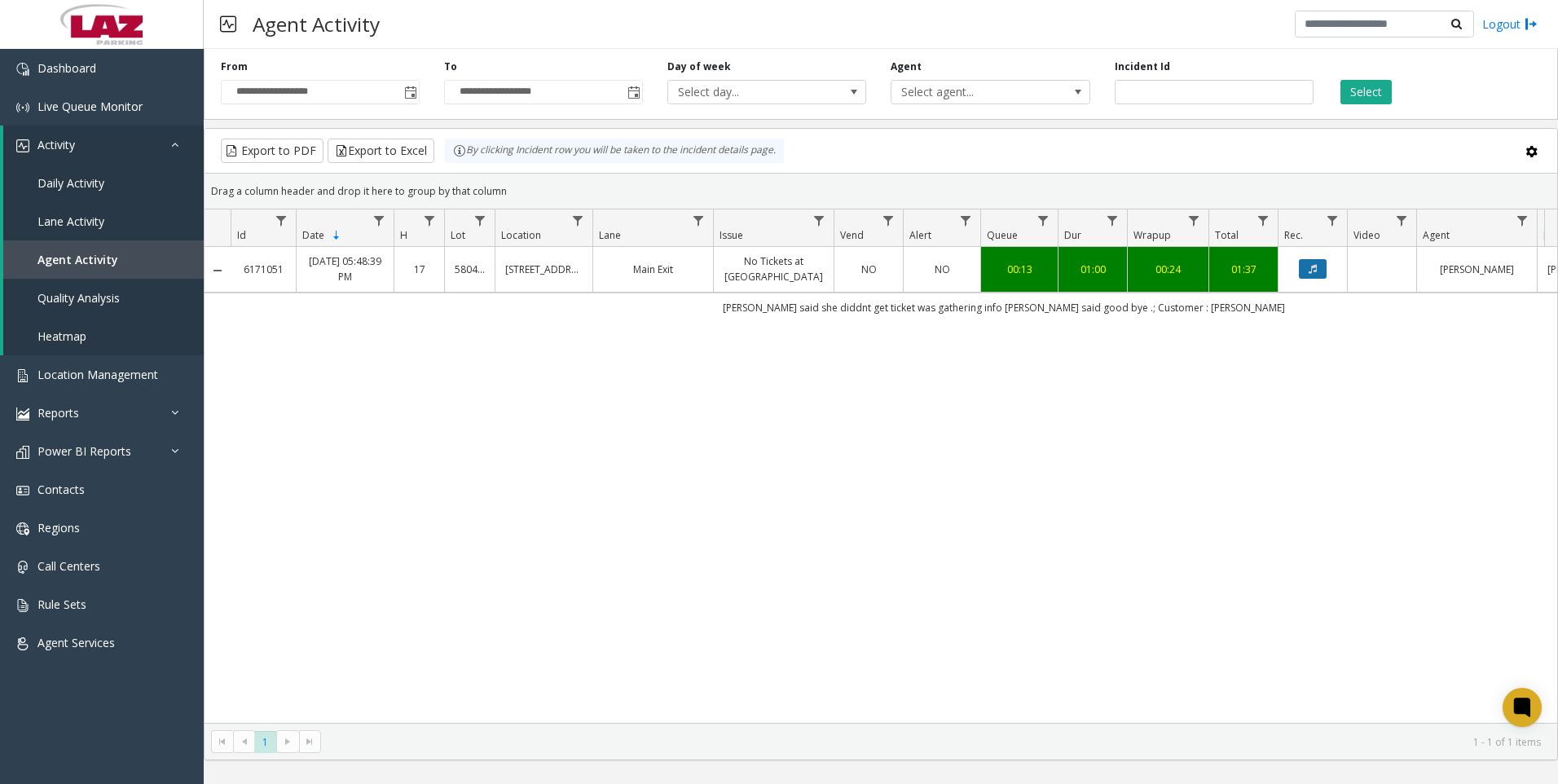
click at [1305, 275] on button "Data table" at bounding box center [1313, 269] width 27 height 20
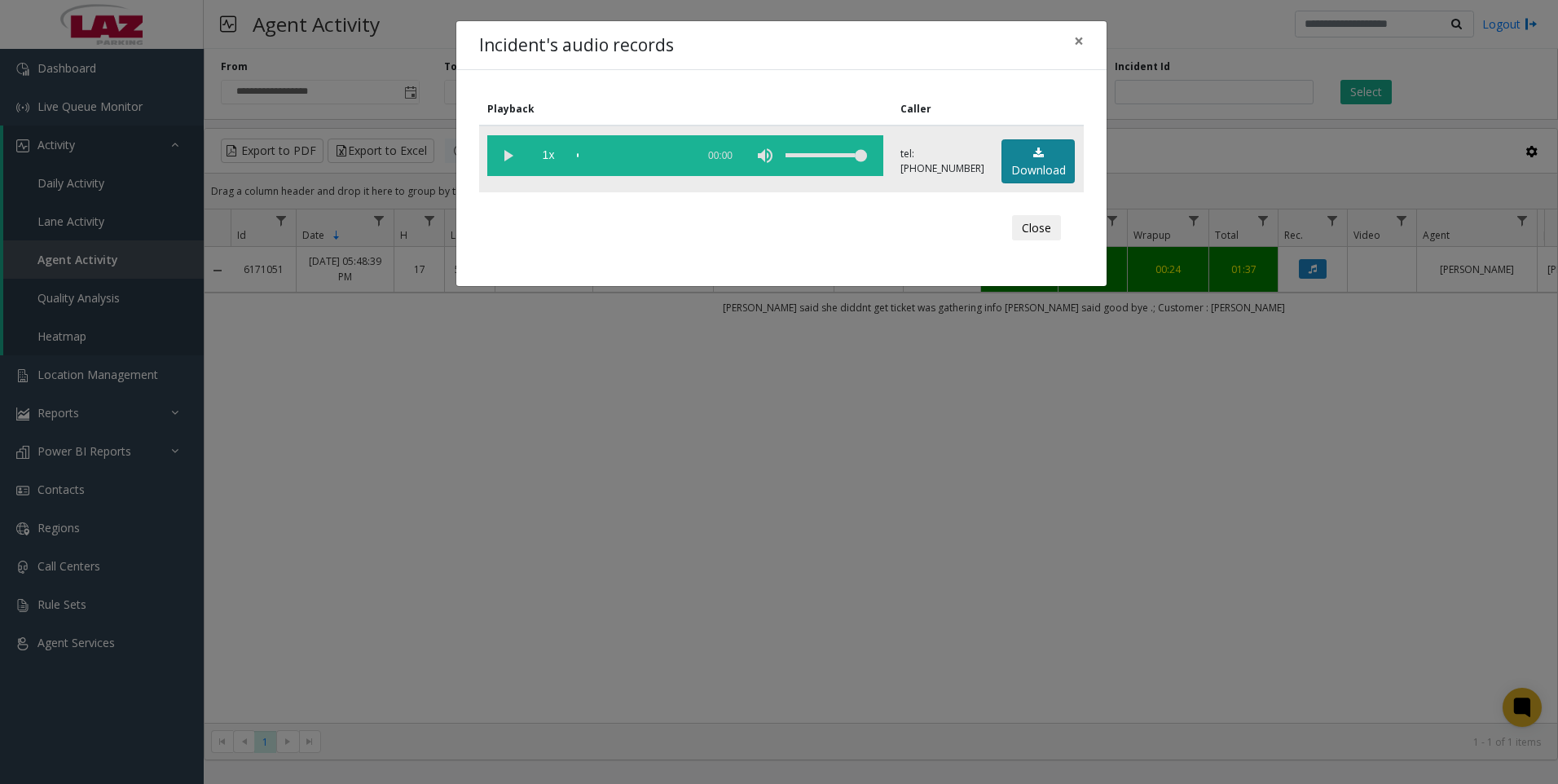
click at [1047, 171] on link "Download" at bounding box center [1038, 161] width 73 height 45
click at [896, 715] on div "Incident's audio records × Playback Caller 1x 01:03 tel:[PHONE_NUMBER] Download…" at bounding box center [779, 392] width 1558 height 784
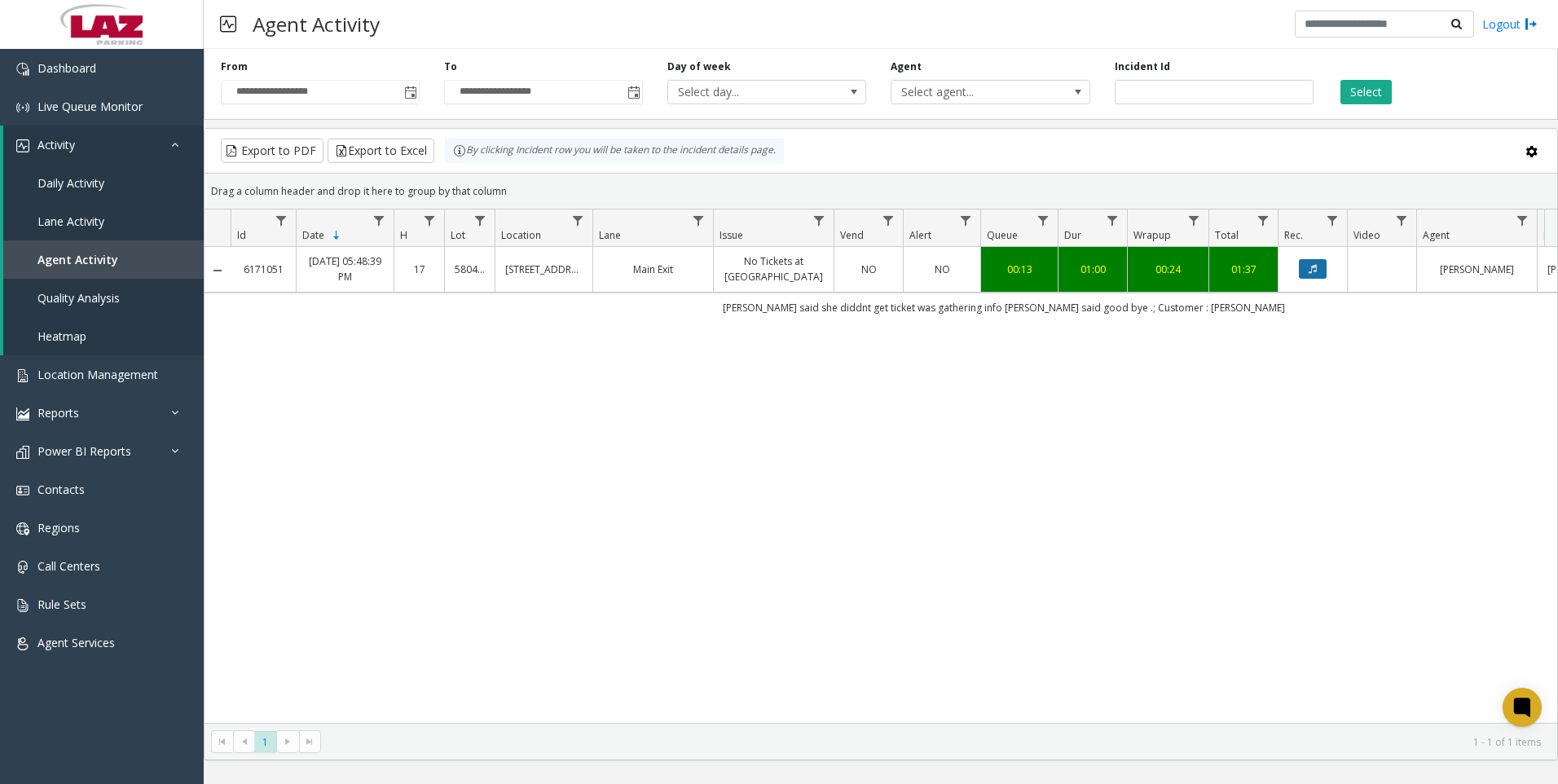
click at [1325, 265] on button "Data table" at bounding box center [1313, 269] width 27 height 20
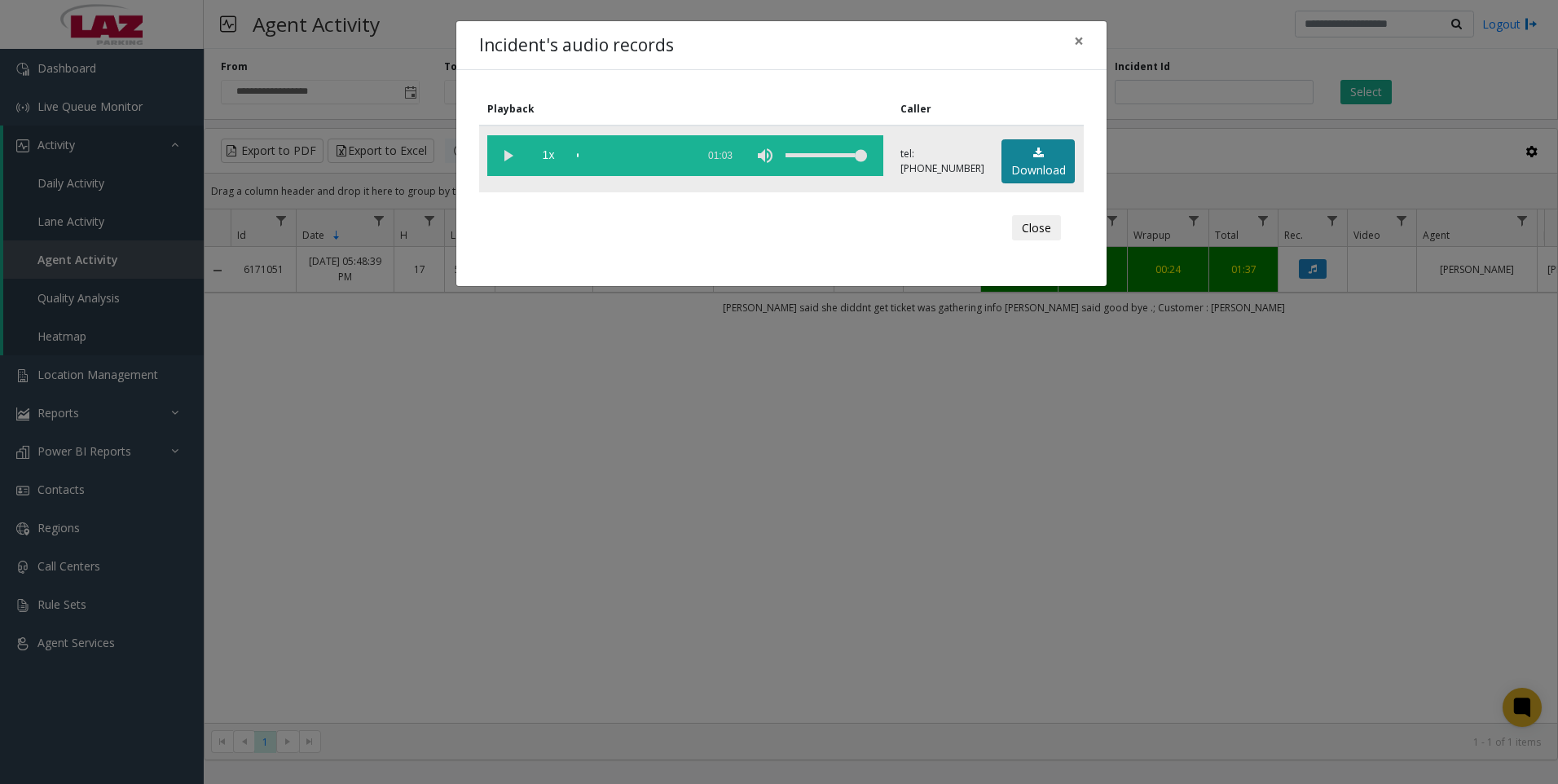
click at [1004, 149] on link "Download" at bounding box center [1038, 161] width 73 height 45
click at [1341, 632] on div "Incident's audio records × Playback Caller 1x 01:03 tel:[PHONE_NUMBER] Download…" at bounding box center [779, 392] width 1558 height 784
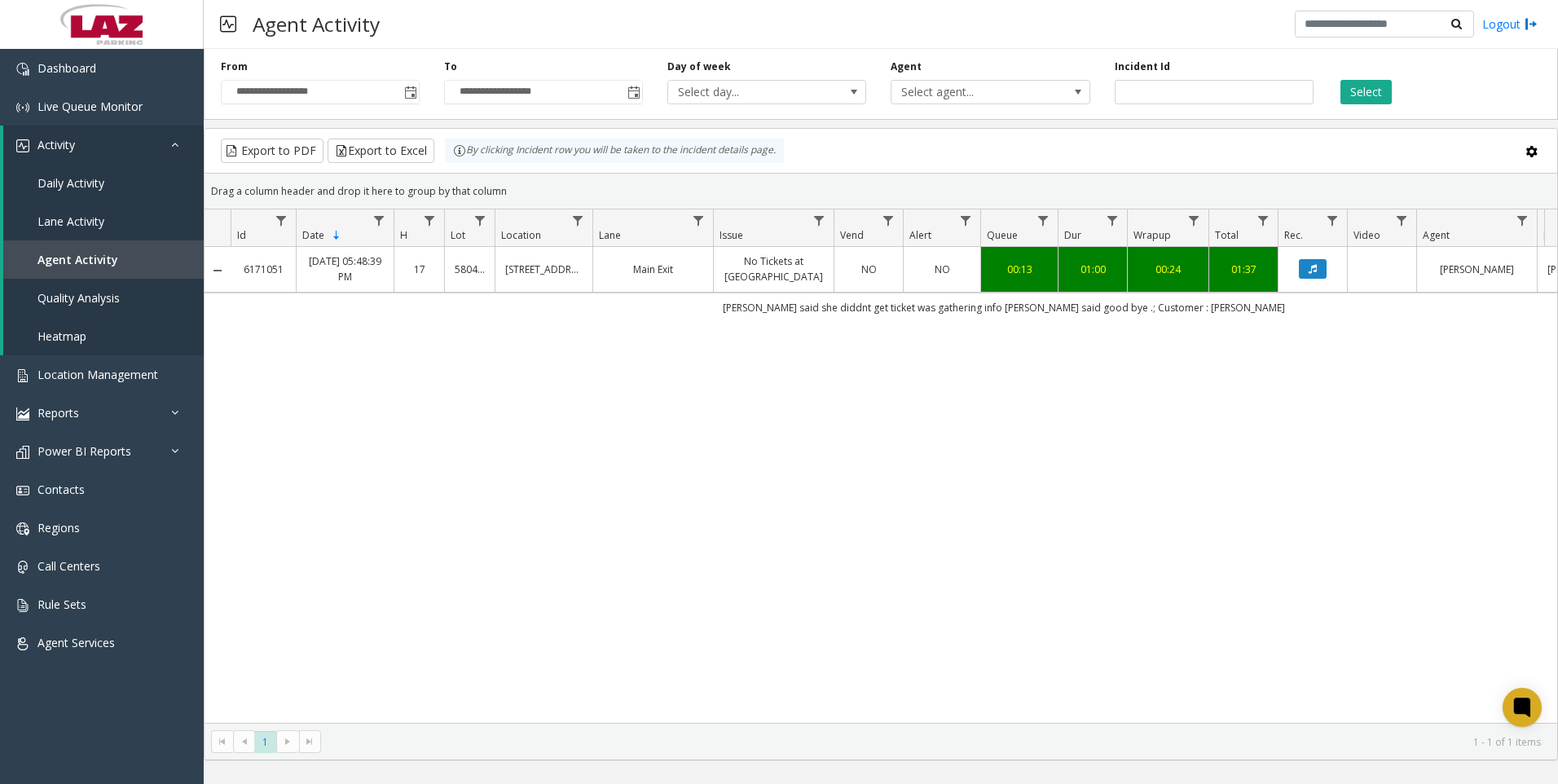
click at [1378, 643] on div "6171051 [DATE] 05:48:39 PM 17 580441 [STREET_ADDRESS][GEOGRAPHIC_DATA] Exit No …" at bounding box center [881, 484] width 1353 height 476
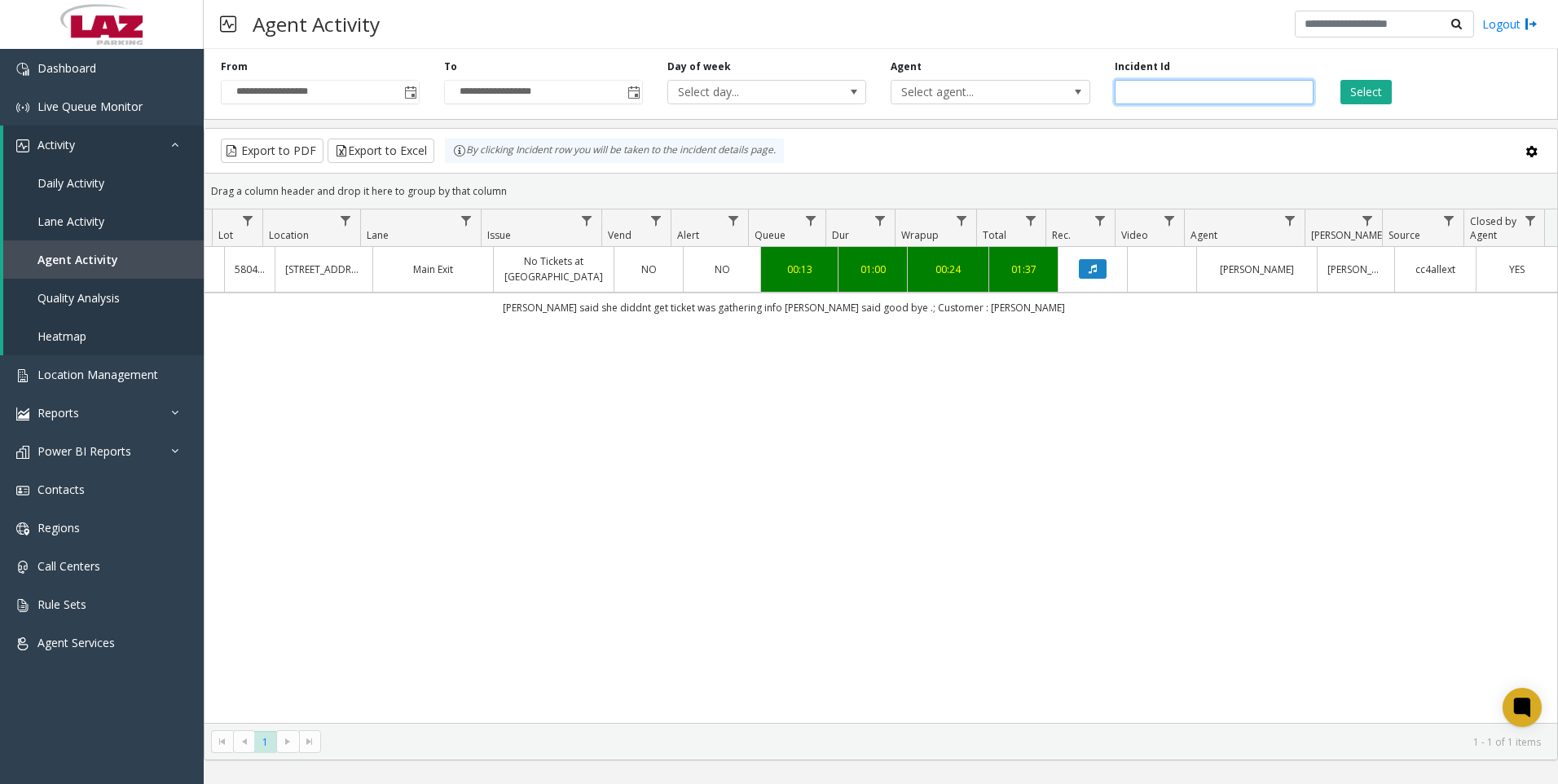
click at [1169, 90] on input "*******" at bounding box center [1214, 92] width 199 height 24
paste input "number"
click at [1363, 91] on button "Select" at bounding box center [1366, 92] width 51 height 24
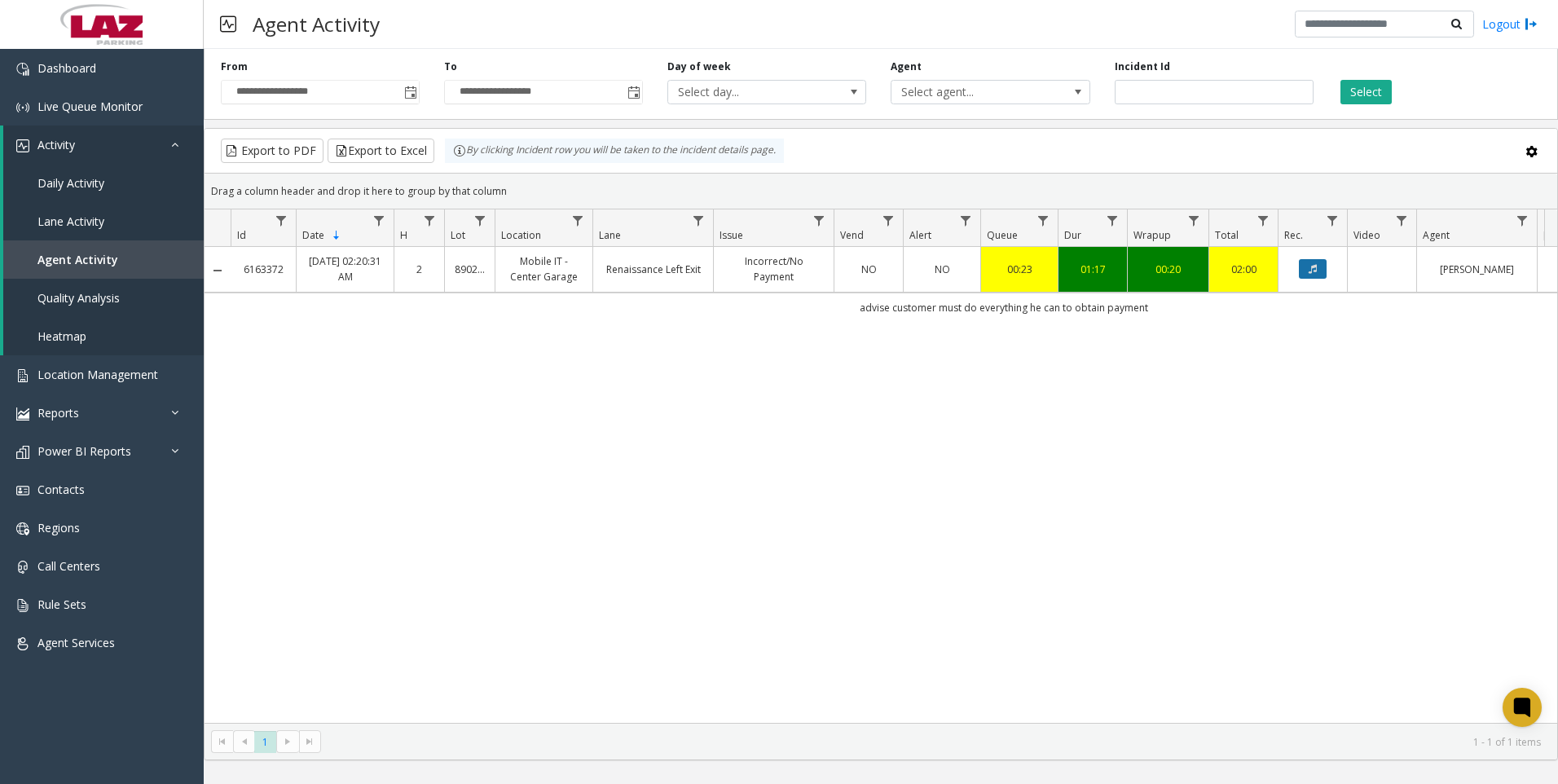
click at [1310, 266] on icon "Data table" at bounding box center [1313, 269] width 8 height 10
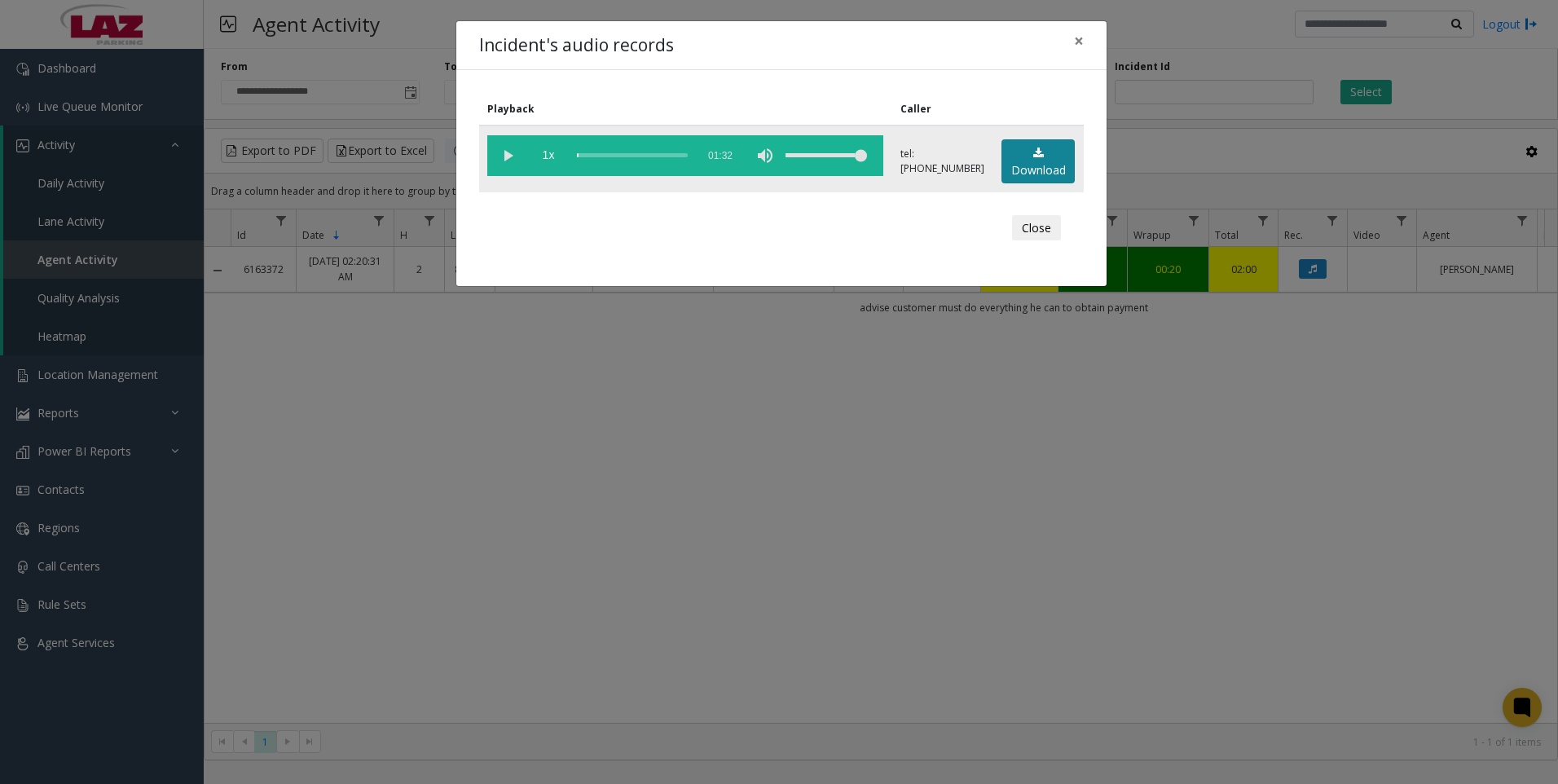
click at [1055, 161] on link "Download" at bounding box center [1038, 161] width 73 height 45
drag, startPoint x: 1404, startPoint y: 676, endPoint x: 1073, endPoint y: 617, distance: 336.2
click at [1404, 676] on div "Incident's audio records × Playback Caller 1x 01:32 tel:[PHONE_NUMBER] Download…" at bounding box center [779, 392] width 1558 height 784
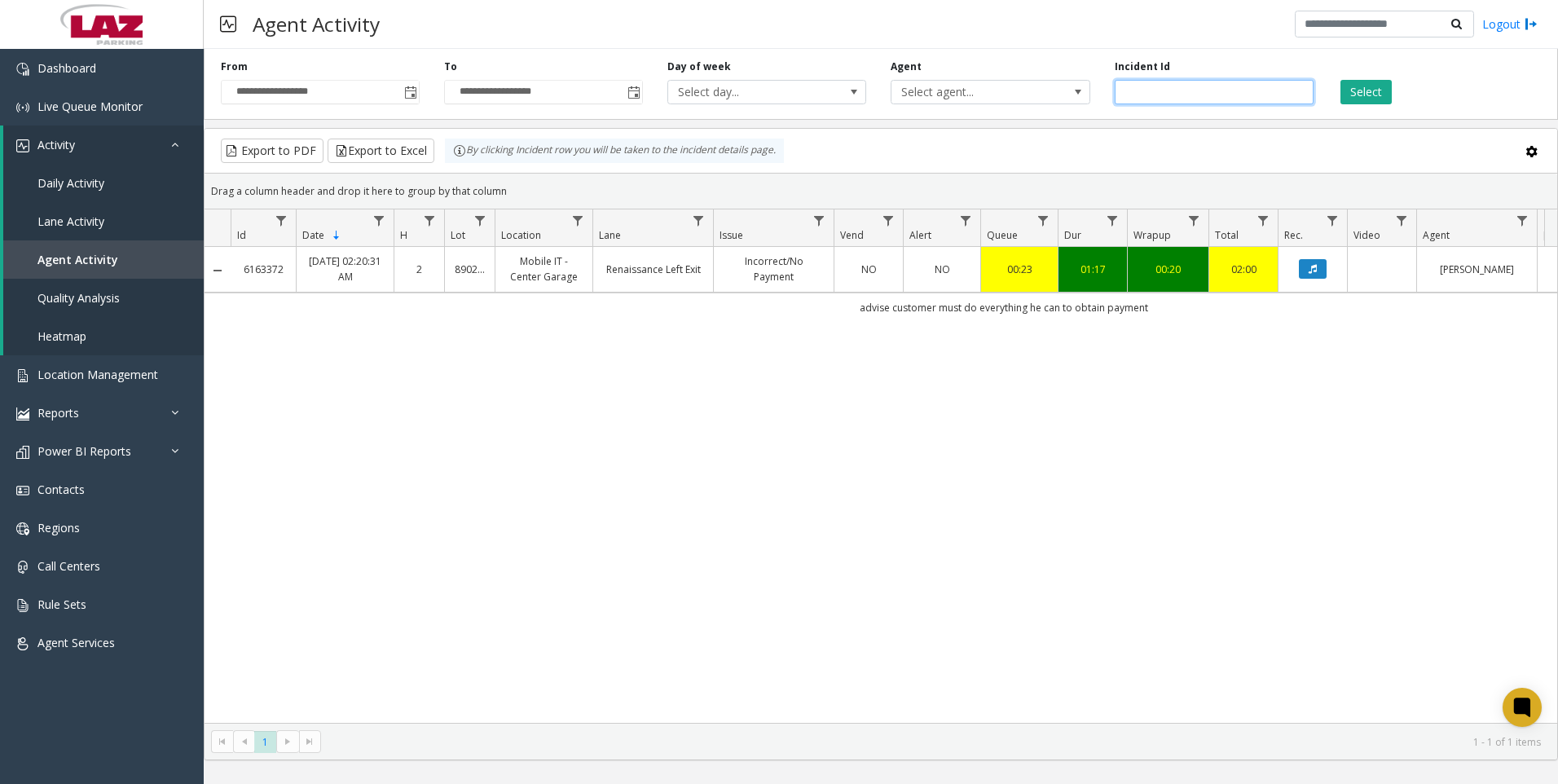
click at [1259, 90] on input "*******" at bounding box center [1214, 92] width 199 height 24
paste input "number"
type input "*******"
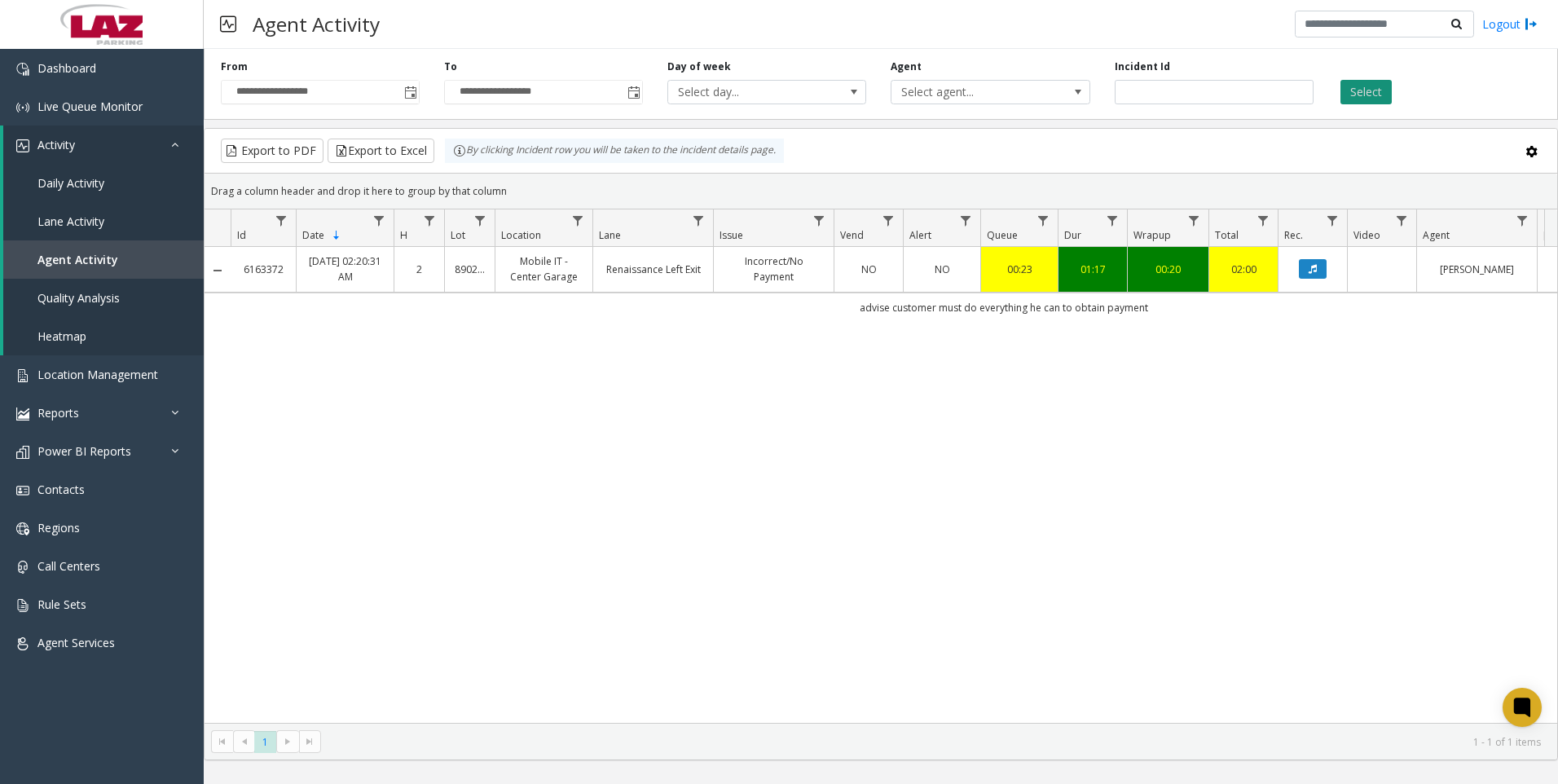
click at [1348, 95] on button "Select" at bounding box center [1366, 92] width 51 height 24
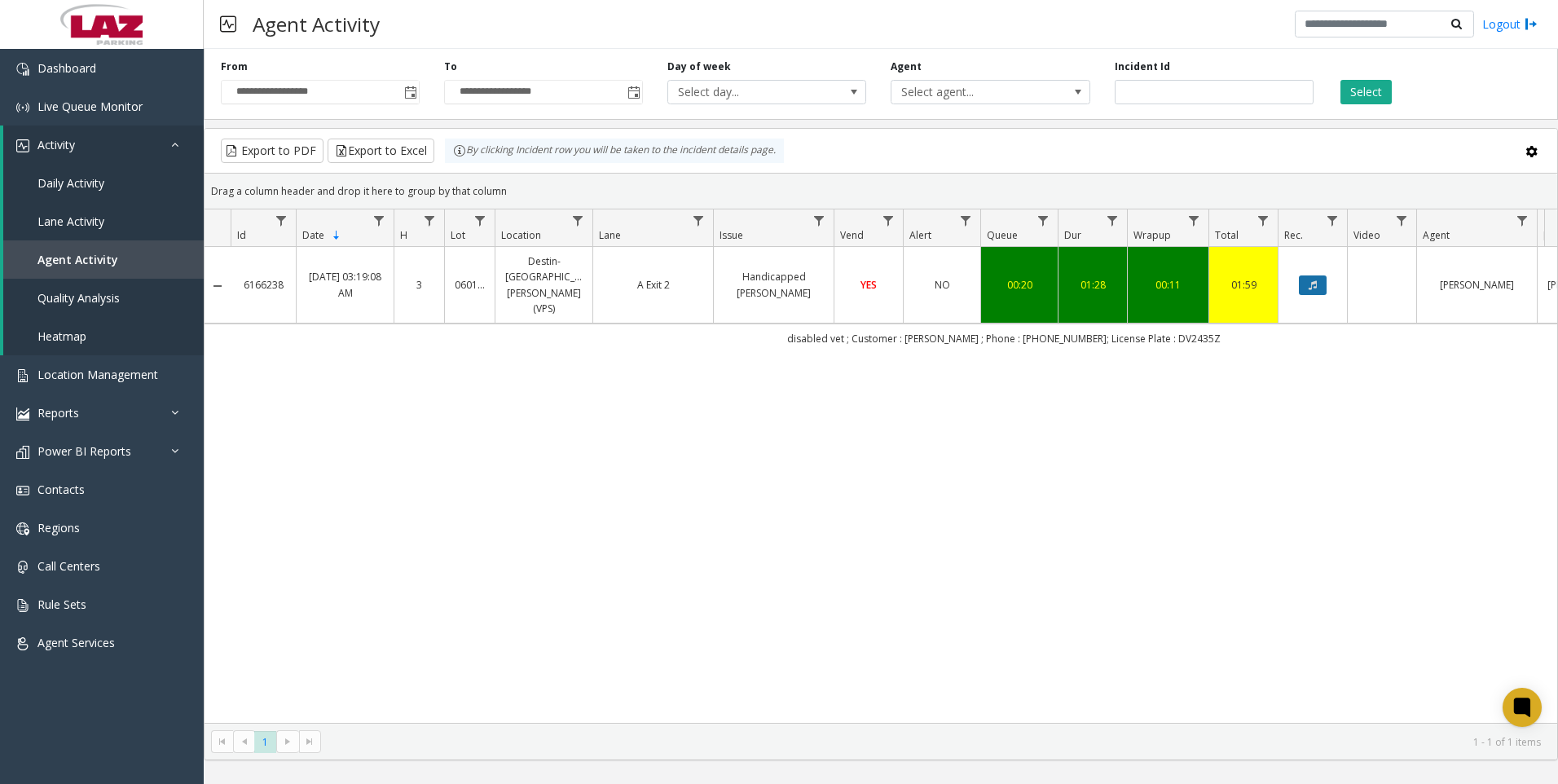
click at [1321, 278] on button "Data table" at bounding box center [1313, 285] width 27 height 20
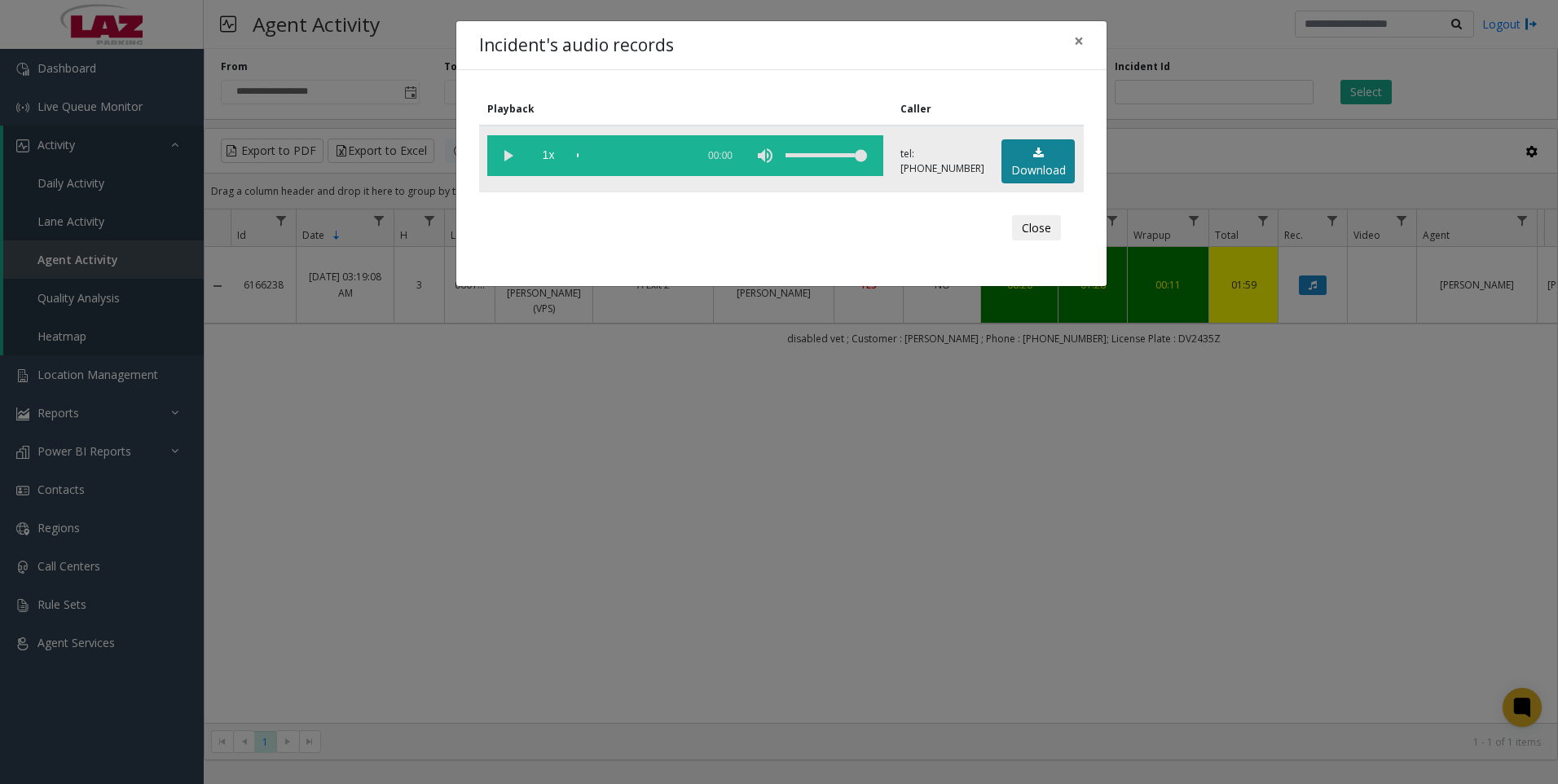
click at [1012, 168] on link "Download" at bounding box center [1038, 161] width 73 height 45
click at [1297, 628] on div "Incident's audio records × Playback Caller 1x 01:37 tel:[PHONE_NUMBER] Download…" at bounding box center [779, 392] width 1558 height 784
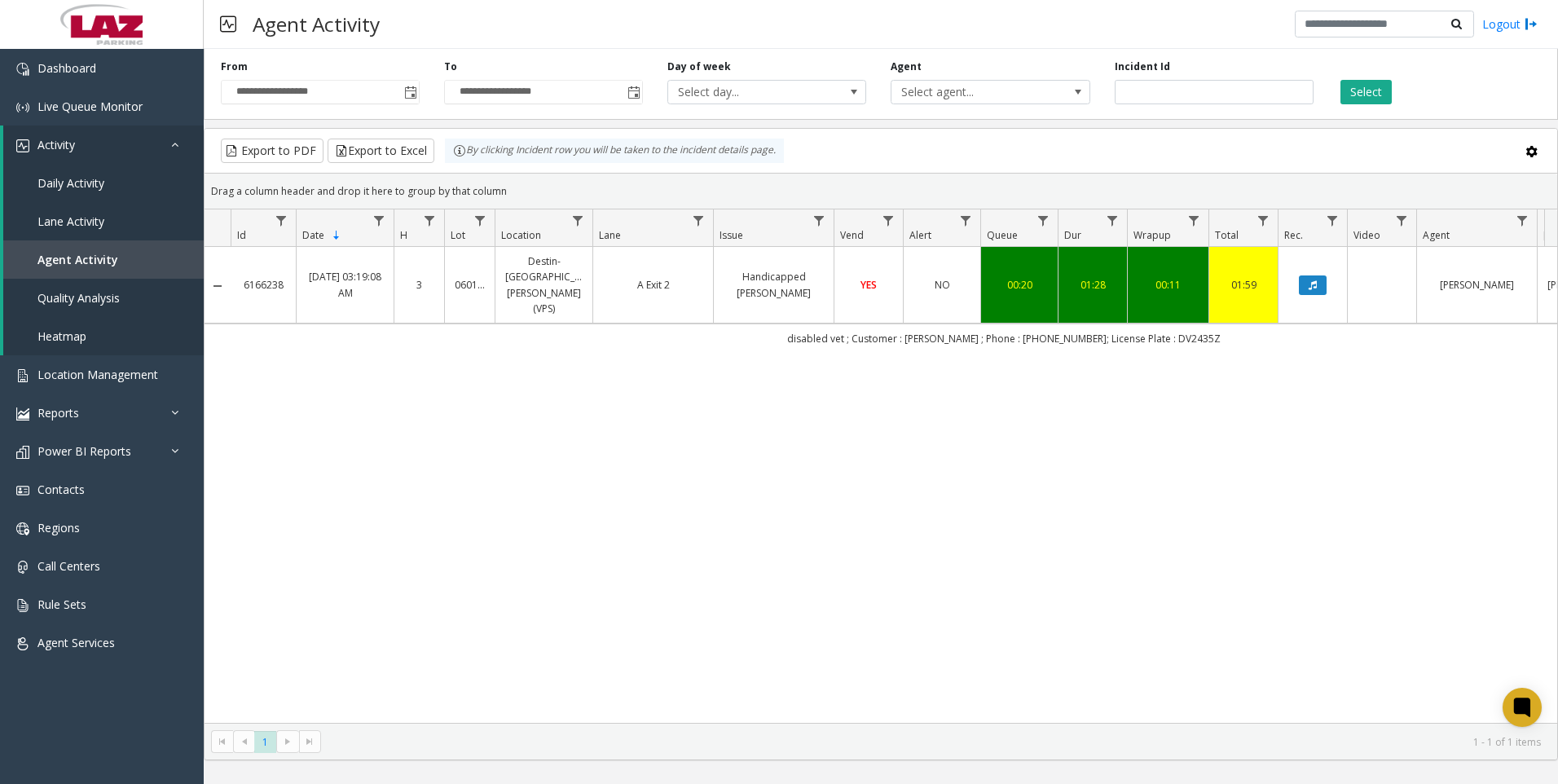
click at [1361, 544] on div "6166238 [DATE] 03:19:08 AM 3 060166 Destin-[GEOGRAPHIC_DATA][PERSON_NAME] (VPS)…" at bounding box center [881, 484] width 1353 height 476
